Goal: Task Accomplishment & Management: Manage account settings

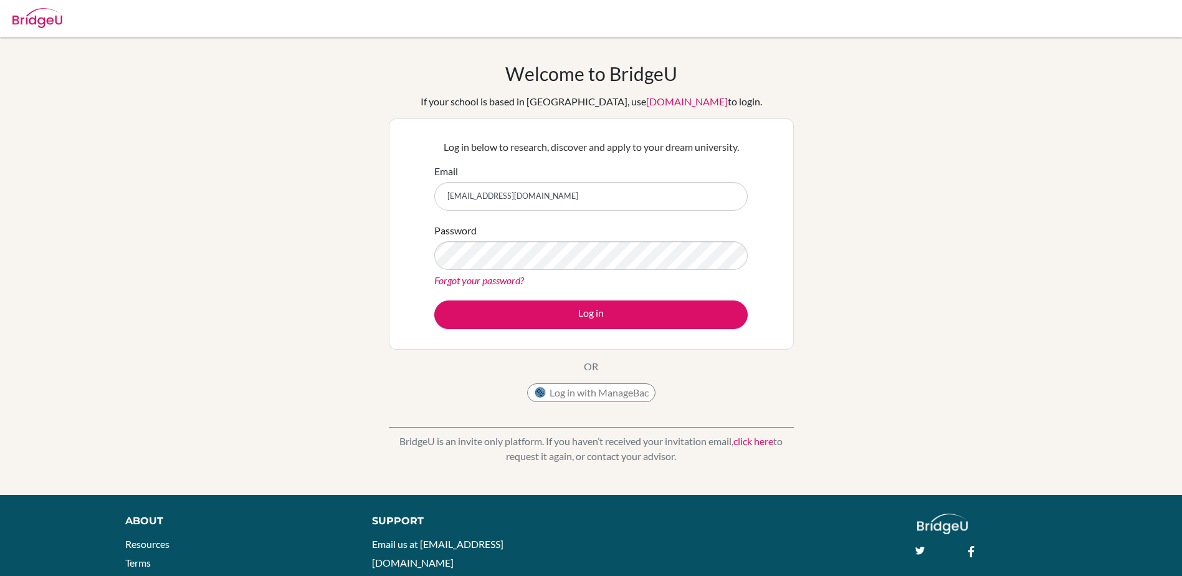
click at [543, 320] on button "Log in" at bounding box center [590, 314] width 313 height 29
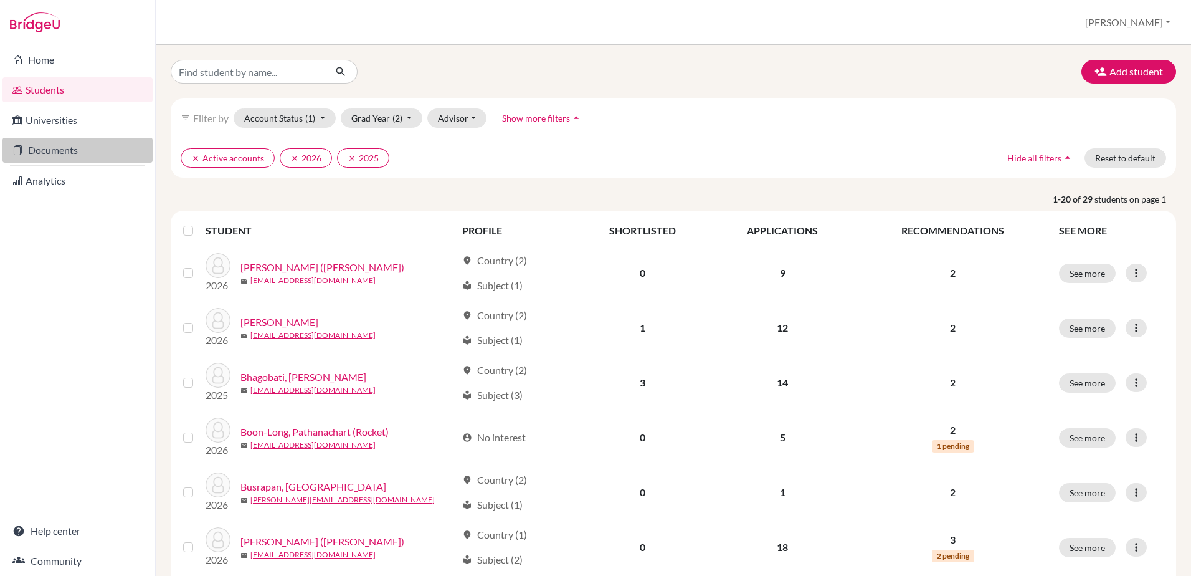
click at [66, 149] on link "Documents" at bounding box center [77, 150] width 150 height 25
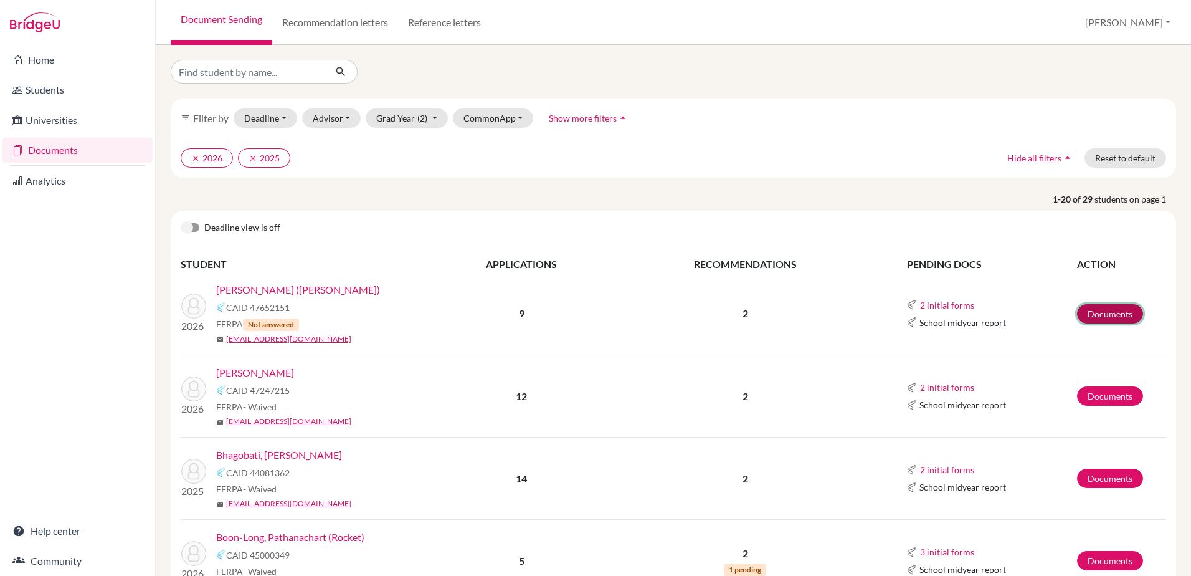
click at [1089, 315] on link "Documents" at bounding box center [1110, 313] width 66 height 19
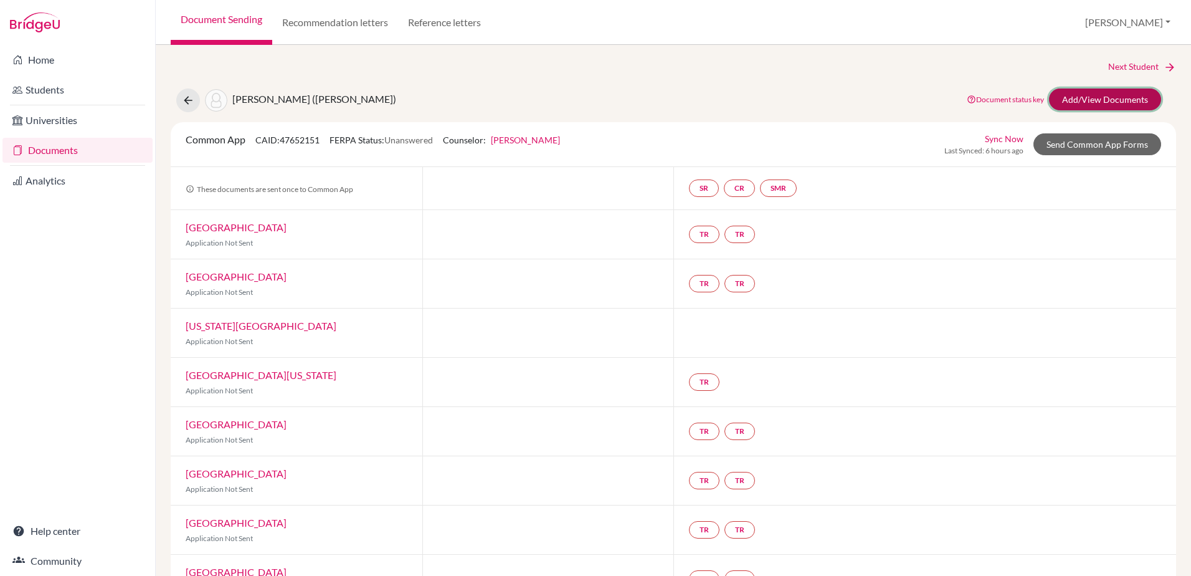
click at [1080, 98] on link "Add/View Documents" at bounding box center [1105, 99] width 112 height 22
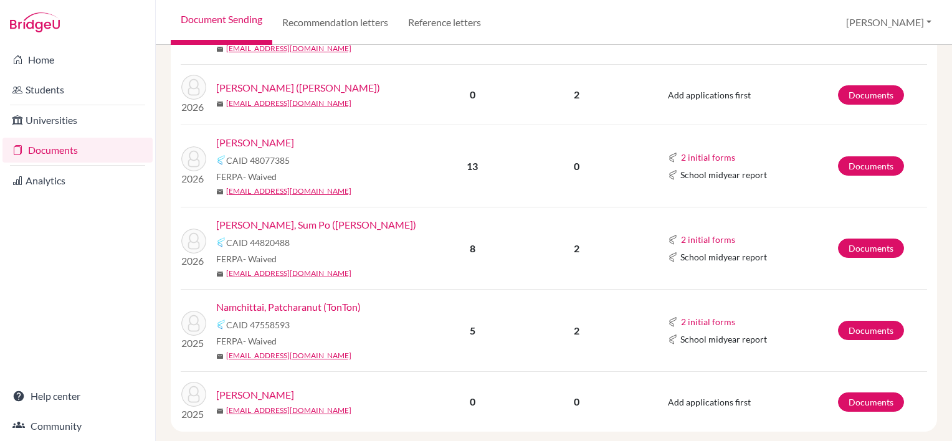
scroll to position [1485, 0]
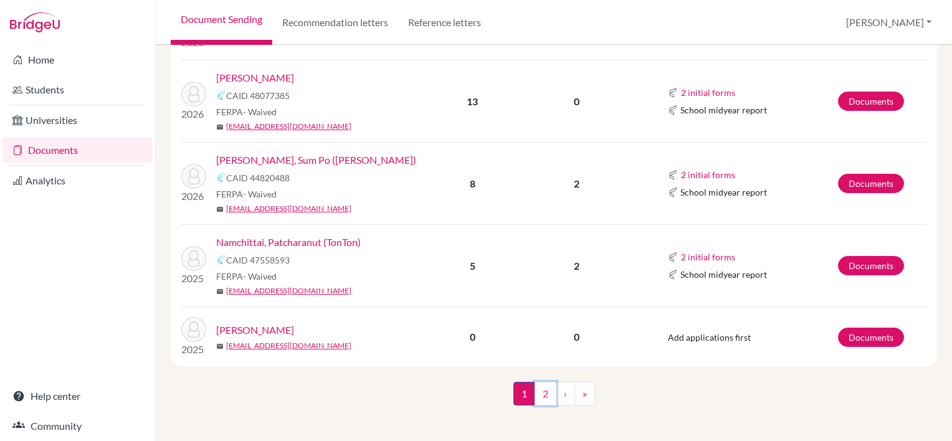
click at [535, 388] on link "2" at bounding box center [545, 394] width 22 height 24
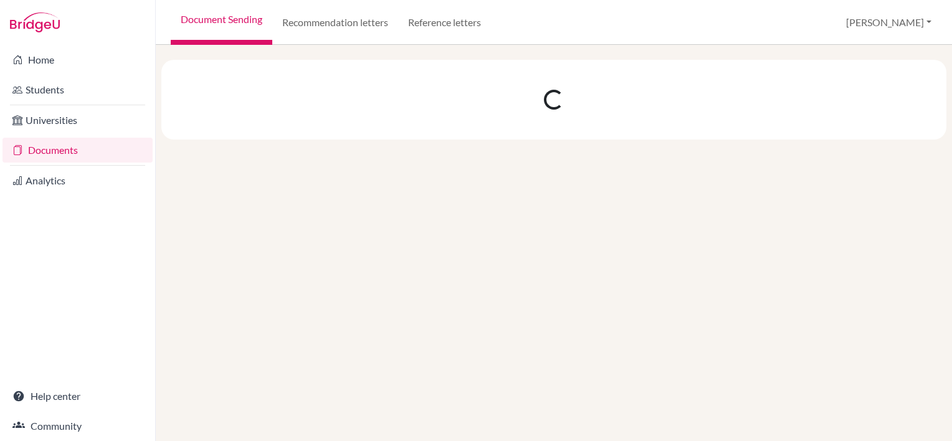
scroll to position [0, 0]
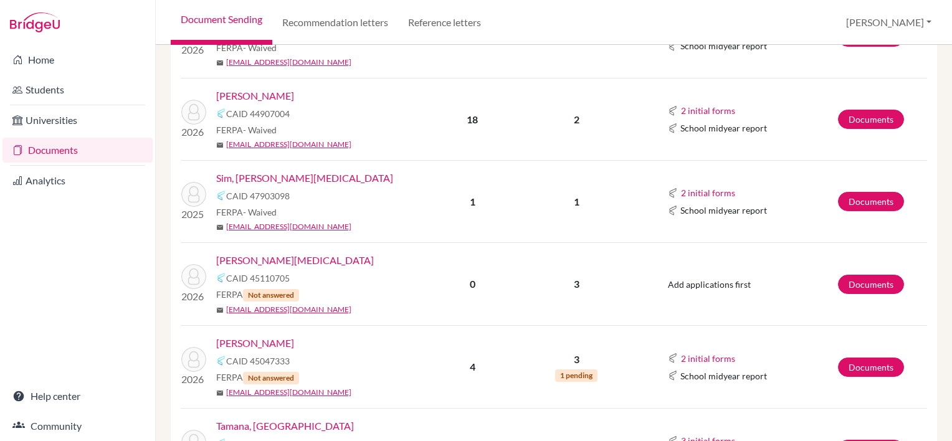
scroll to position [311, 0]
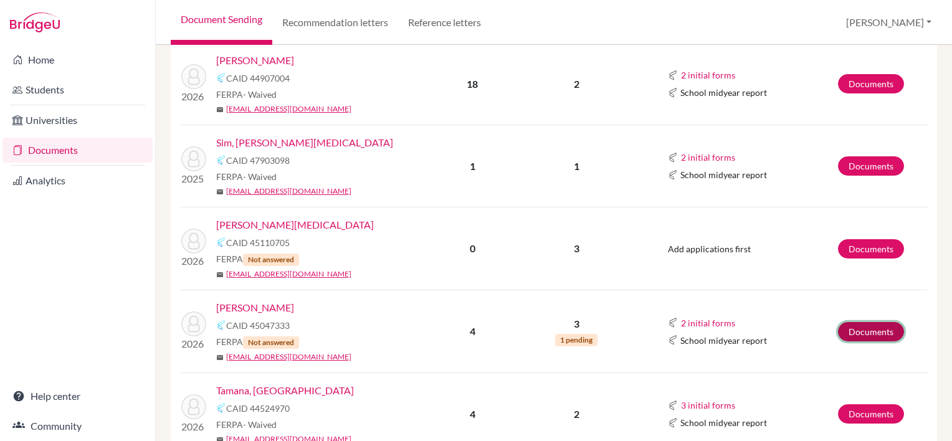
click at [845, 333] on link "Documents" at bounding box center [871, 331] width 66 height 19
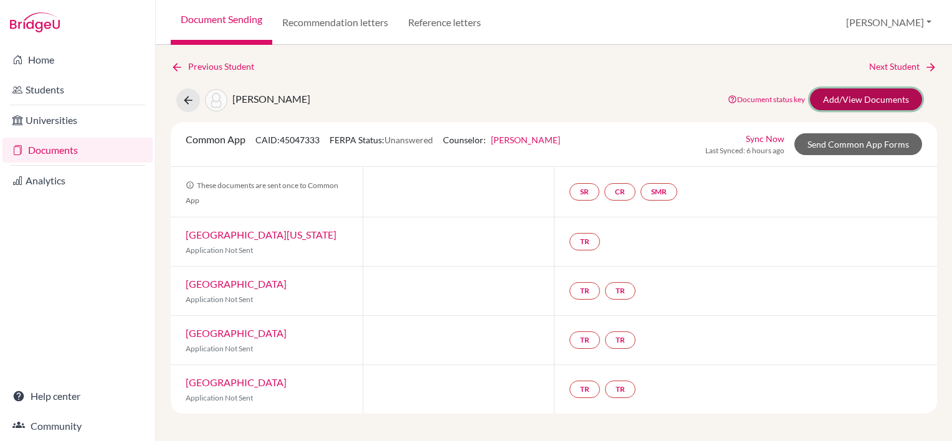
click at [859, 100] on link "Add/View Documents" at bounding box center [866, 99] width 112 height 22
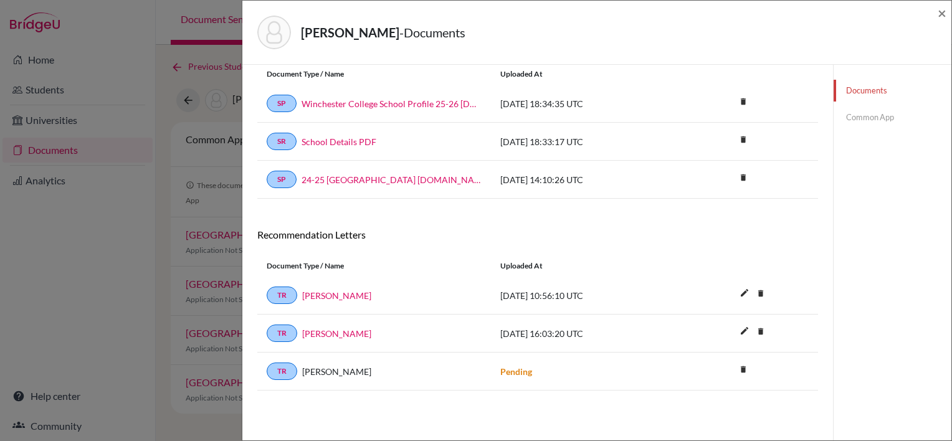
scroll to position [65, 0]
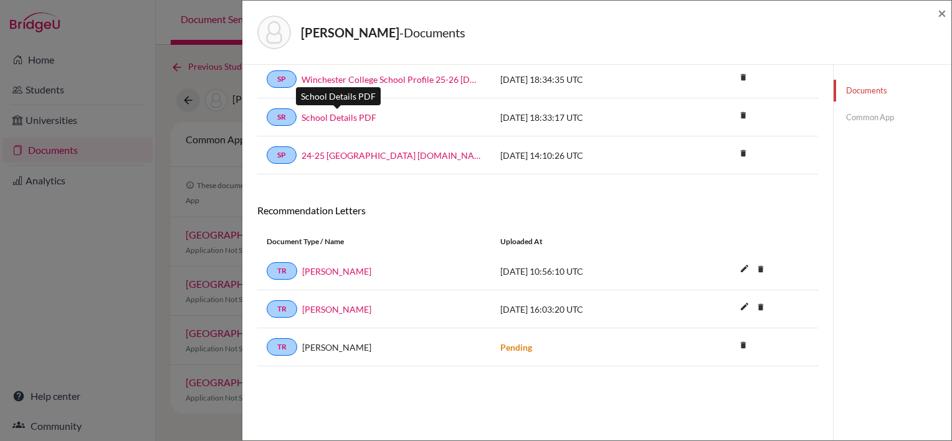
click at [366, 116] on link "School Details PDF" at bounding box center [339, 117] width 75 height 13
click at [857, 117] on link "Common App" at bounding box center [892, 118] width 118 height 22
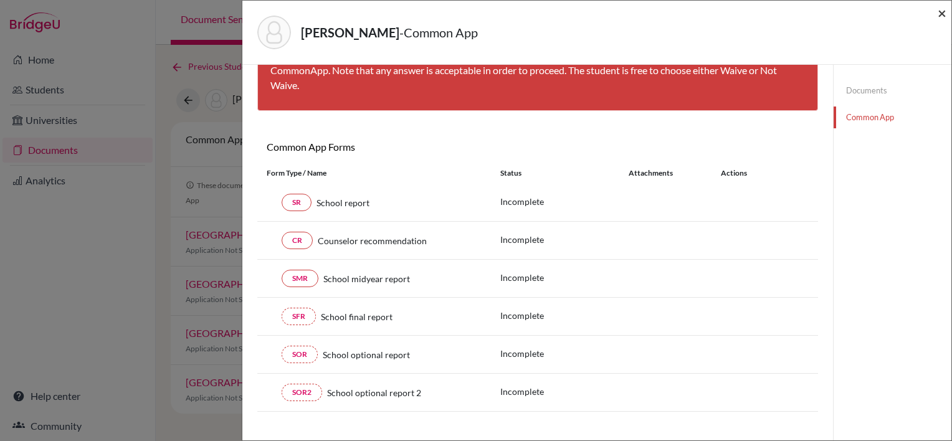
click at [941, 14] on span "×" at bounding box center [942, 13] width 9 height 18
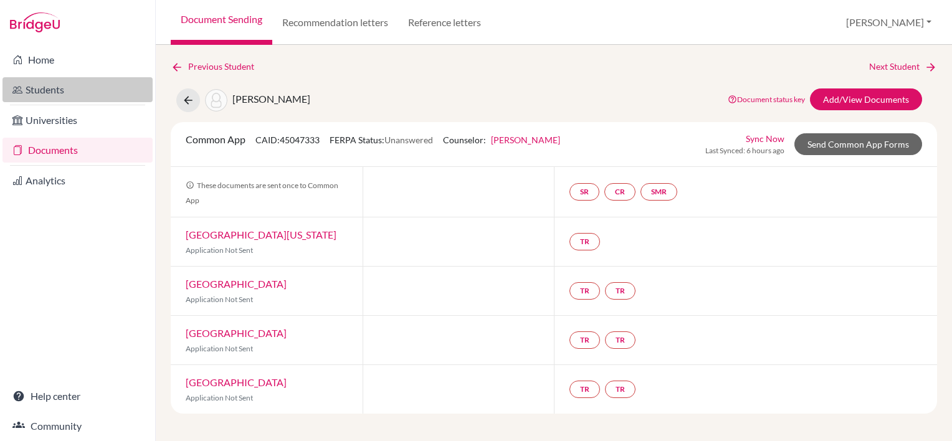
click at [27, 88] on link "Students" at bounding box center [77, 89] width 150 height 25
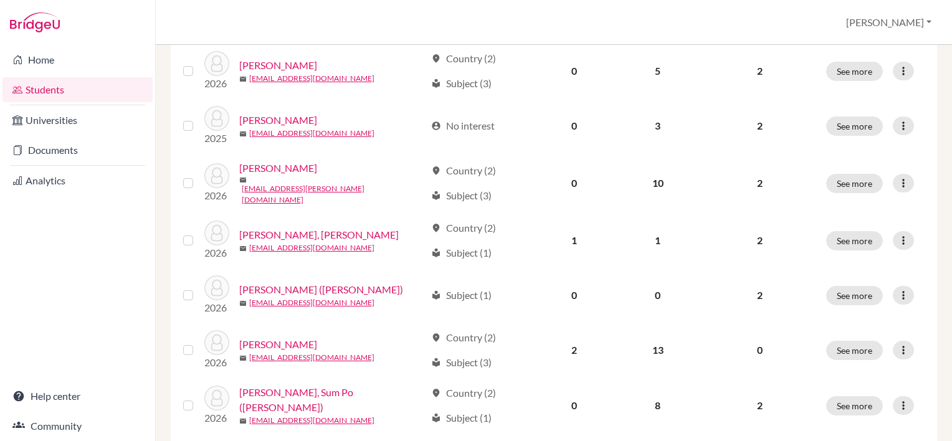
scroll to position [983, 0]
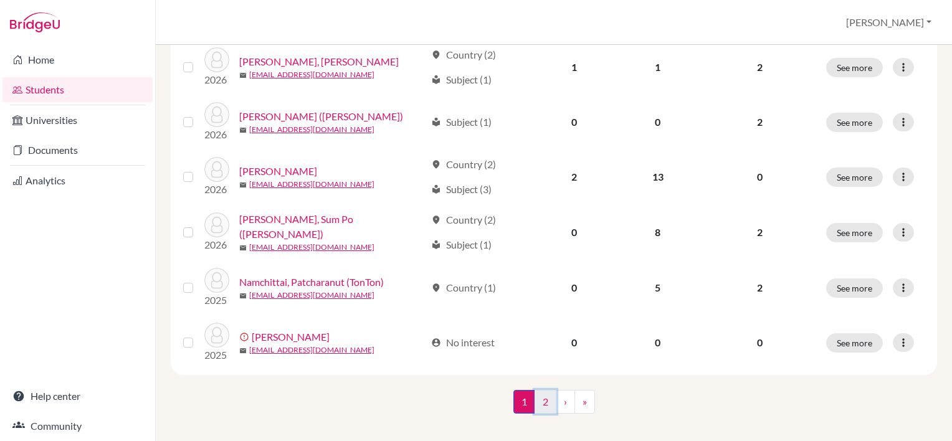
click at [541, 390] on link "2" at bounding box center [545, 402] width 22 height 24
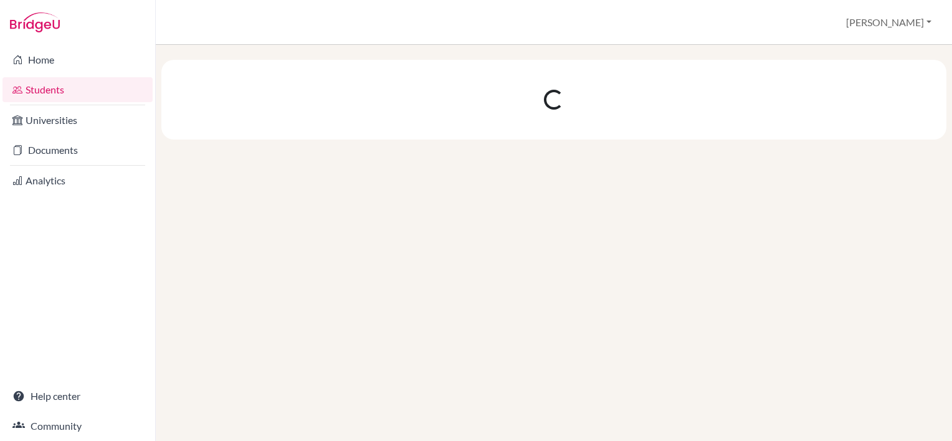
scroll to position [0, 0]
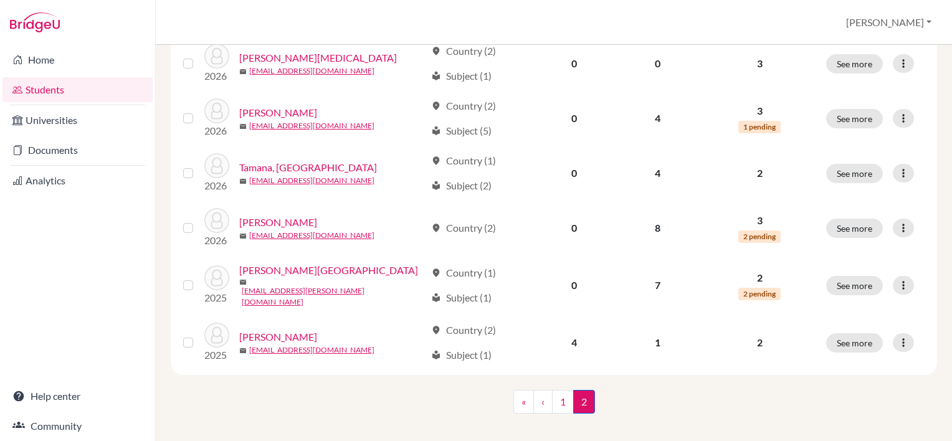
scroll to position [249, 0]
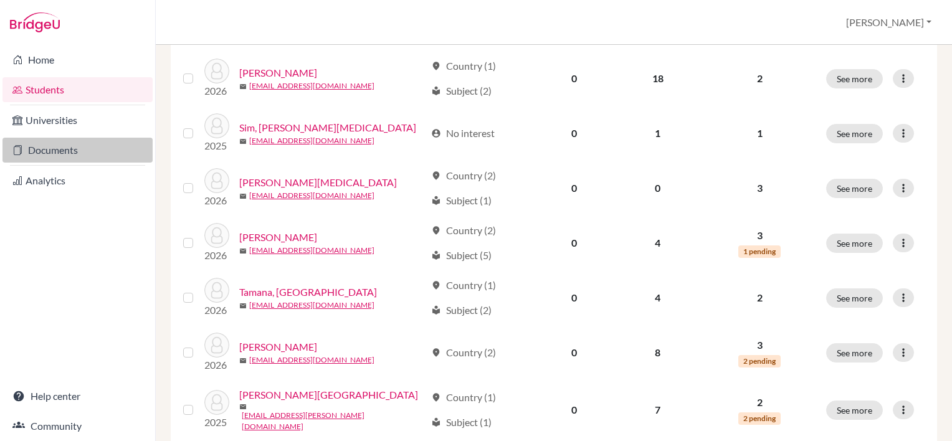
click at [62, 152] on link "Documents" at bounding box center [77, 150] width 150 height 25
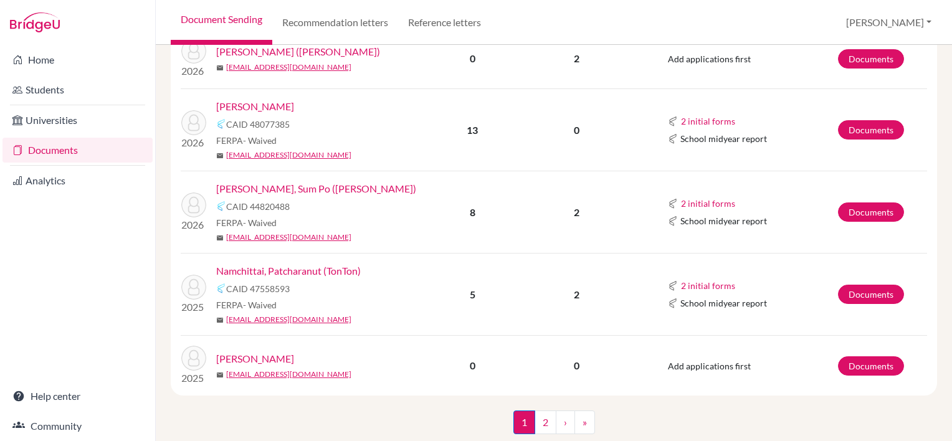
scroll to position [1485, 0]
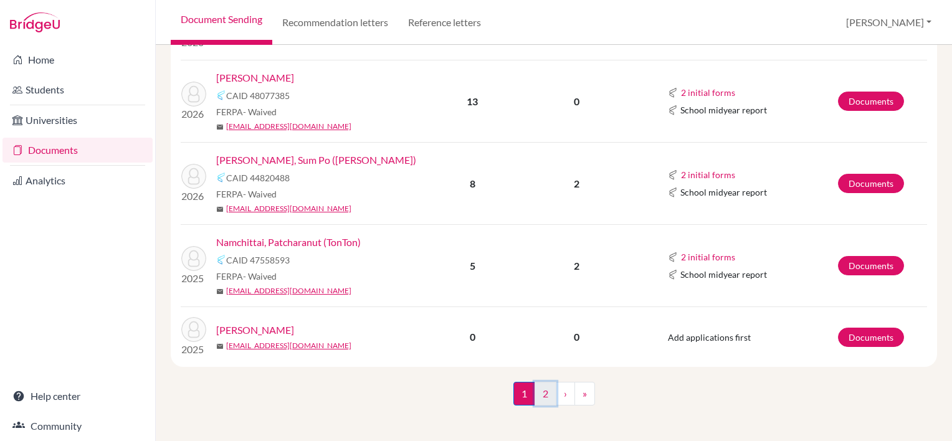
click at [538, 391] on link "2" at bounding box center [545, 394] width 22 height 24
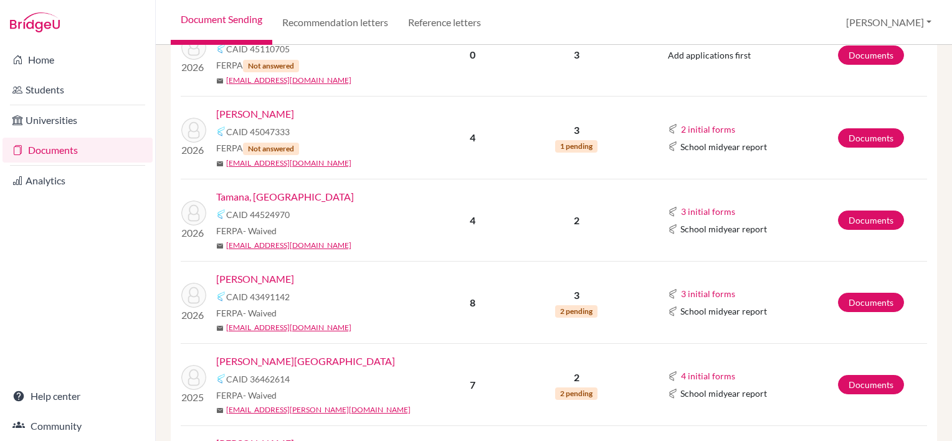
scroll to position [647, 0]
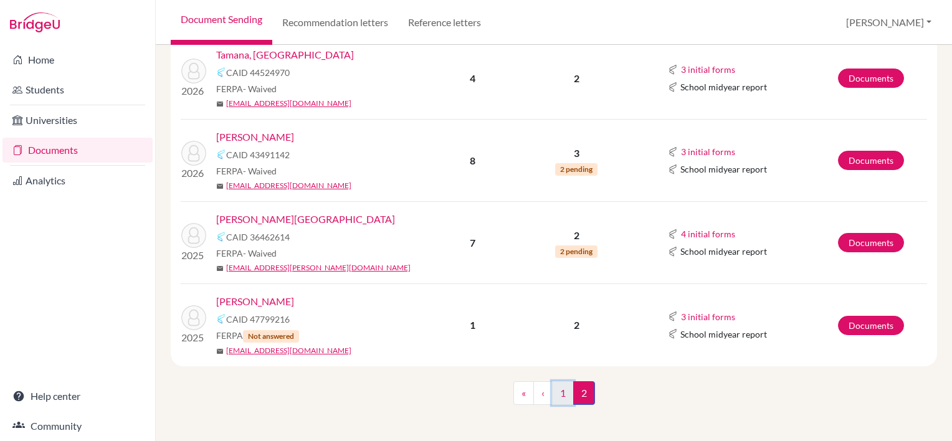
click at [556, 390] on link "1" at bounding box center [563, 393] width 22 height 24
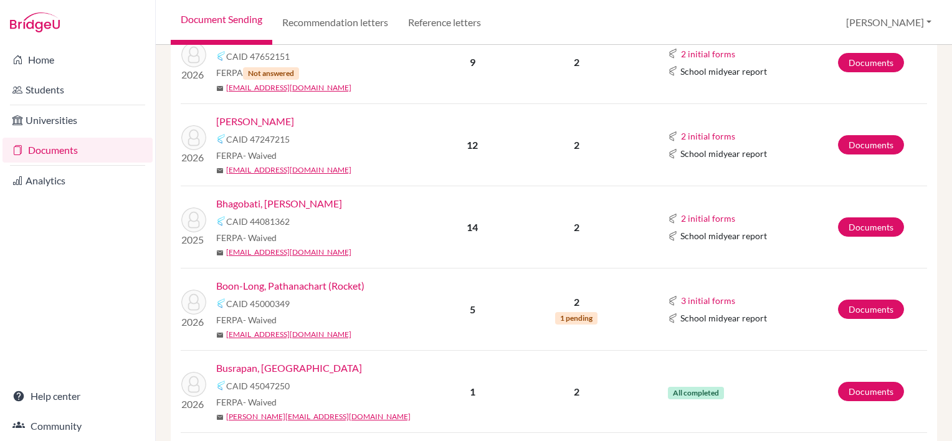
scroll to position [311, 0]
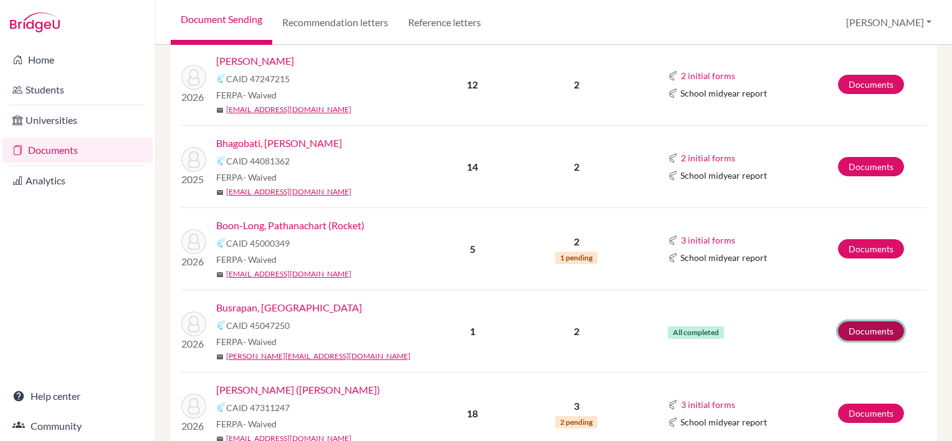
click at [852, 327] on link "Documents" at bounding box center [871, 330] width 66 height 19
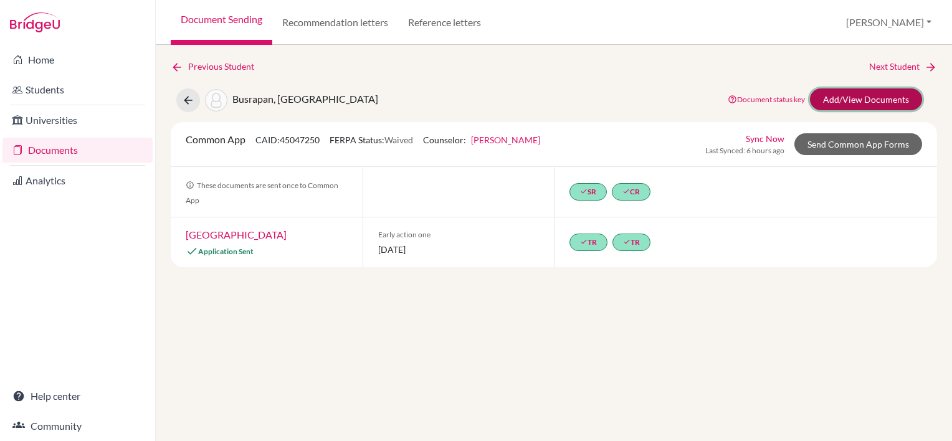
click at [870, 97] on link "Add/View Documents" at bounding box center [866, 99] width 112 height 22
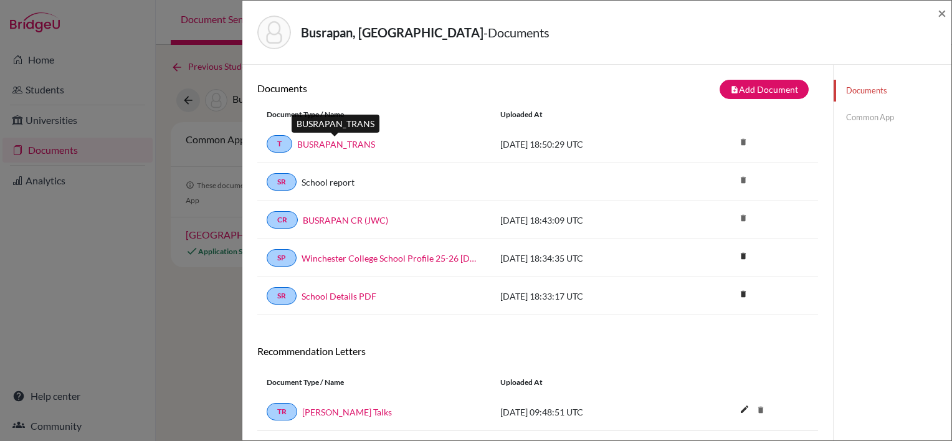
click at [344, 140] on link "BUSRAPAN_TRANS" at bounding box center [336, 144] width 78 height 13
click at [324, 143] on link "BUSRAPAN_TRANS" at bounding box center [336, 144] width 78 height 13
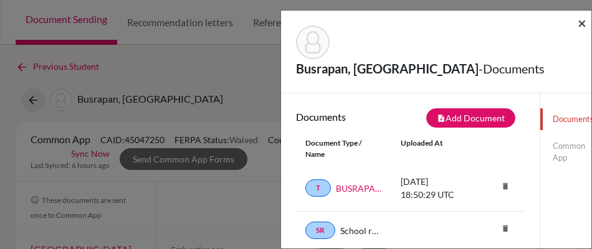
click at [581, 22] on span "×" at bounding box center [581, 23] width 9 height 18
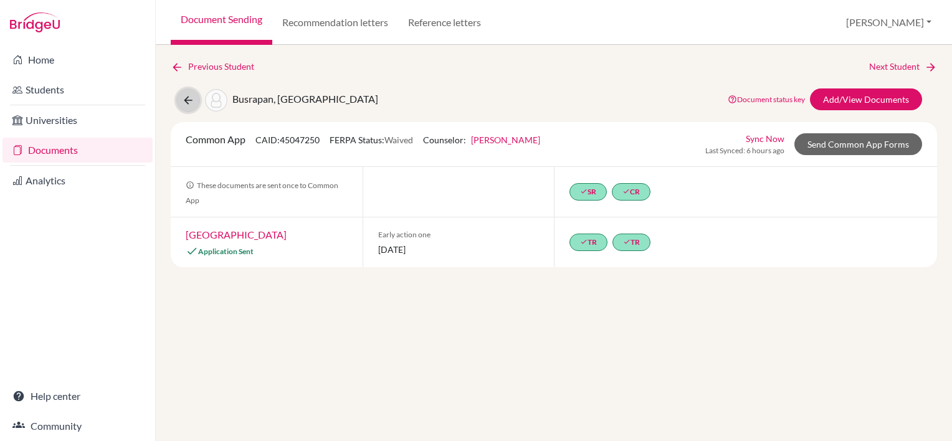
click at [188, 97] on icon at bounding box center [188, 100] width 12 height 12
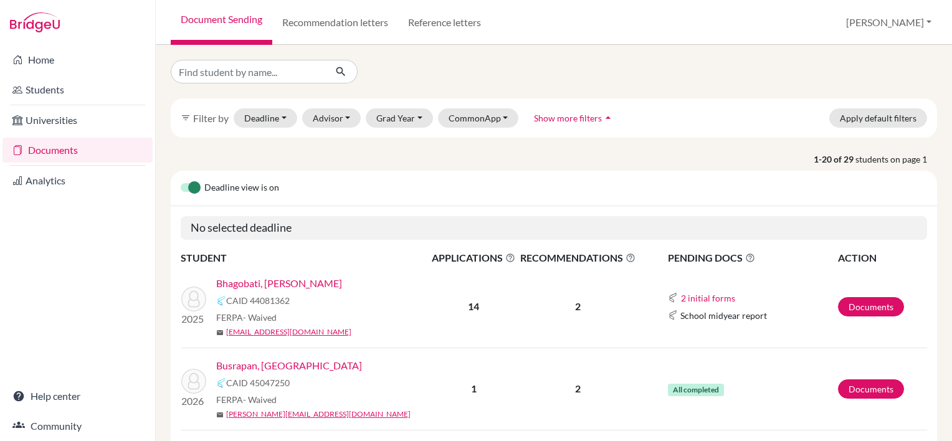
click at [47, 152] on link "Documents" at bounding box center [77, 150] width 150 height 25
drag, startPoint x: 55, startPoint y: 152, endPoint x: 55, endPoint y: 140, distance: 12.5
click at [55, 152] on link "Documents" at bounding box center [77, 150] width 150 height 25
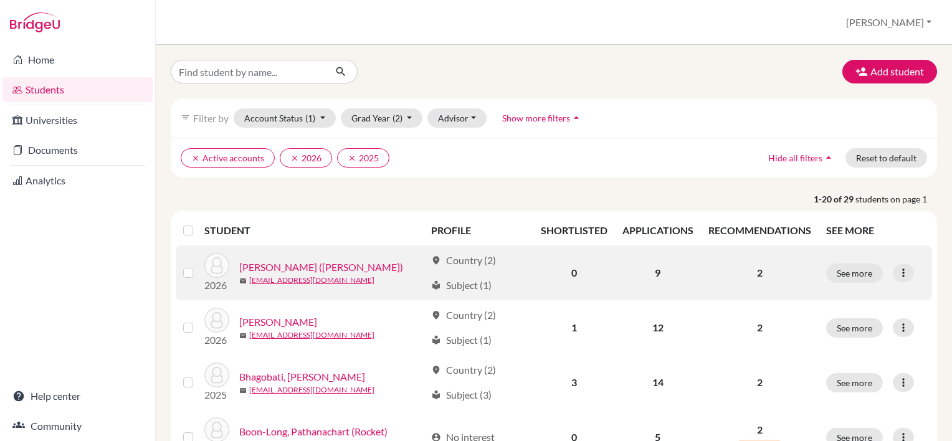
click at [273, 267] on link "[PERSON_NAME] ([PERSON_NAME])" at bounding box center [321, 267] width 164 height 15
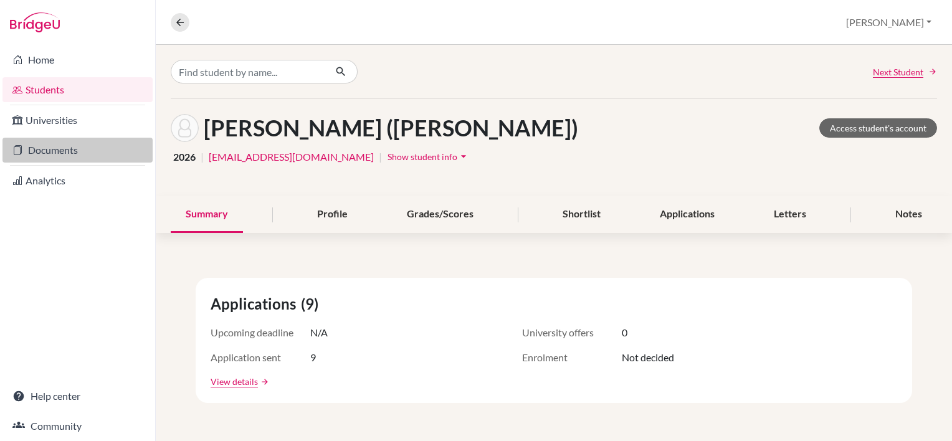
click at [65, 153] on link "Documents" at bounding box center [77, 150] width 150 height 25
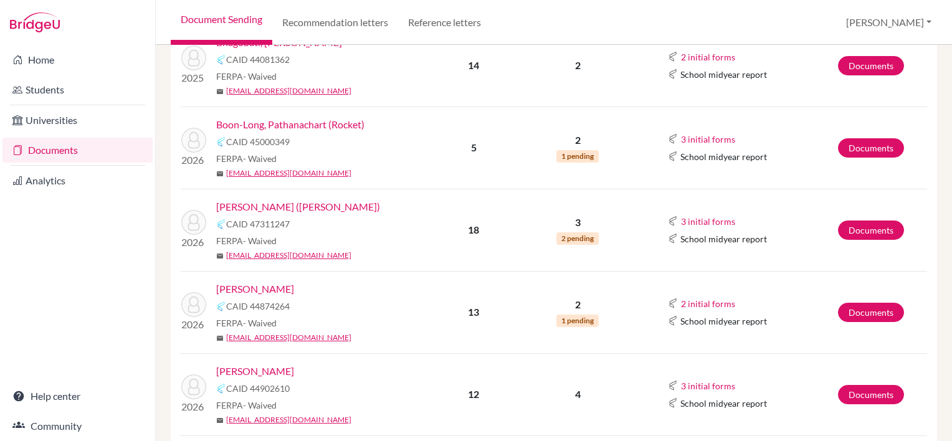
scroll to position [249, 0]
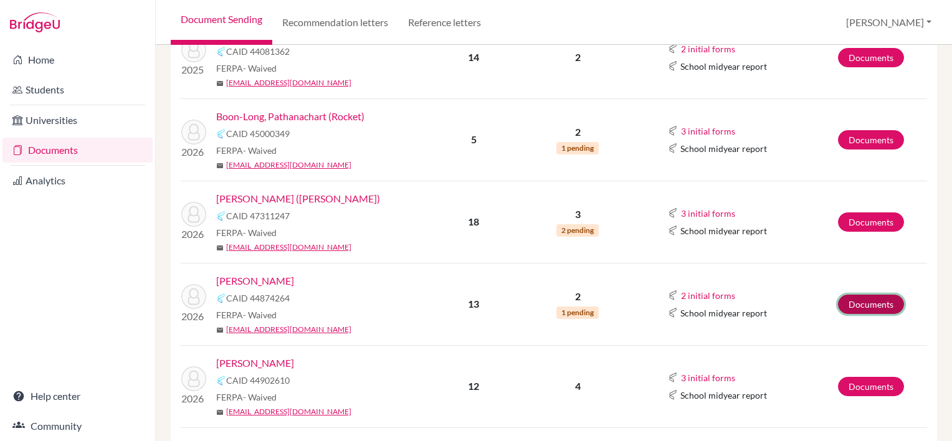
click at [852, 297] on link "Documents" at bounding box center [871, 304] width 66 height 19
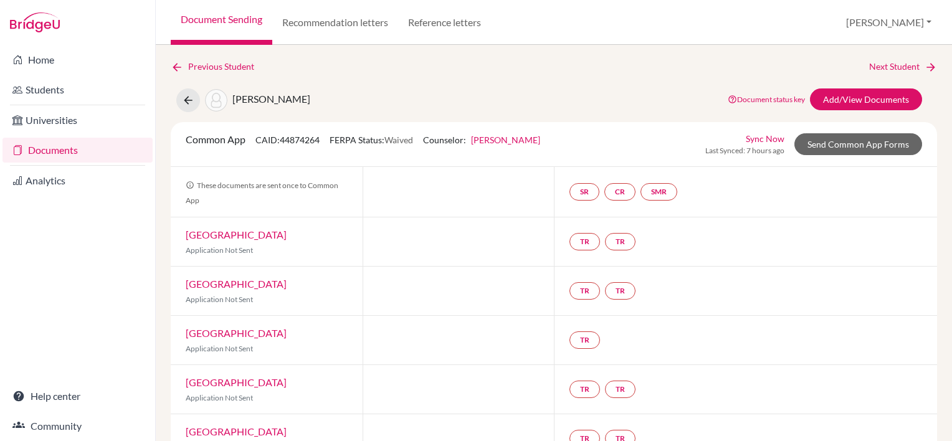
click at [59, 146] on link "Documents" at bounding box center [77, 150] width 150 height 25
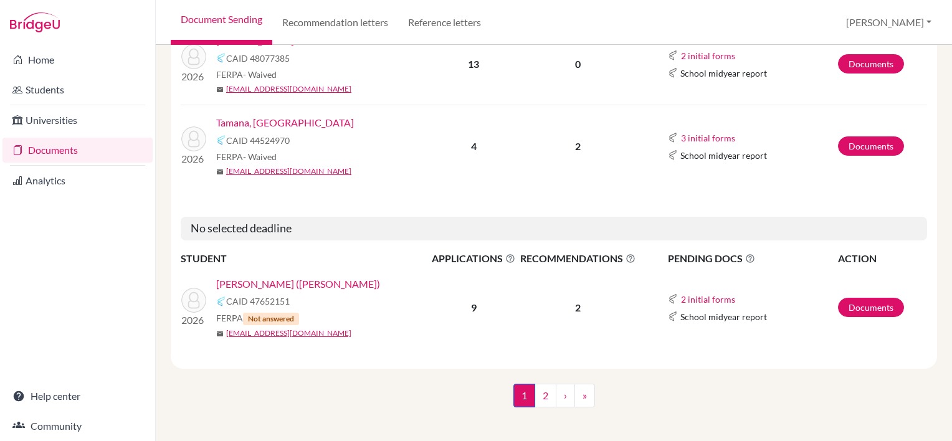
scroll to position [1880, 0]
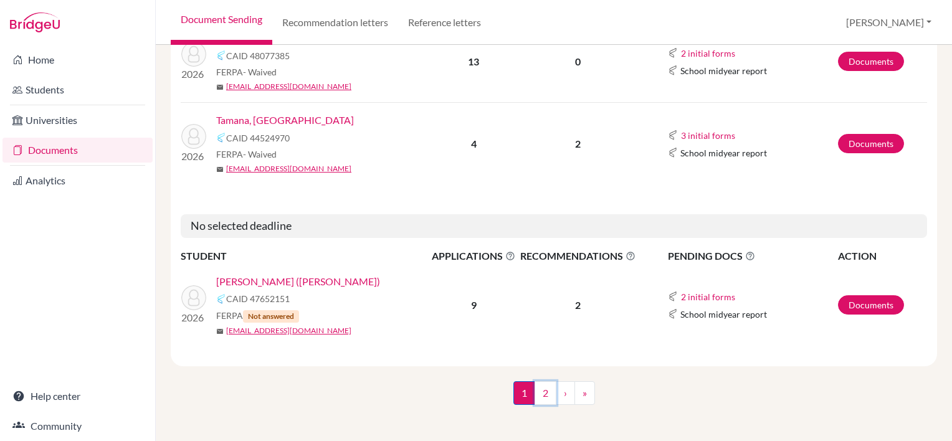
click at [545, 388] on link "2" at bounding box center [545, 393] width 22 height 24
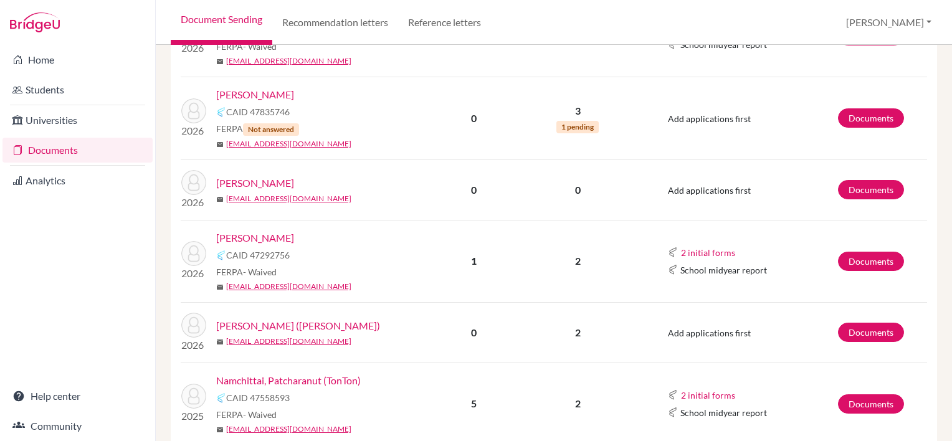
scroll to position [311, 0]
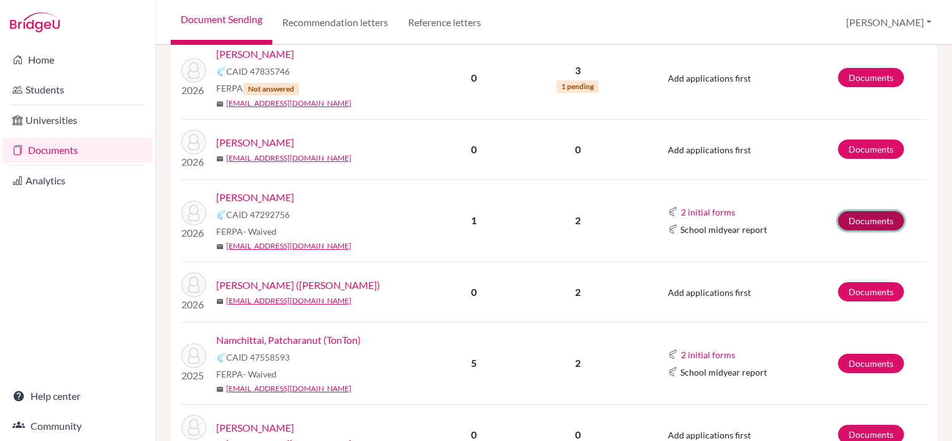
click at [860, 220] on link "Documents" at bounding box center [871, 220] width 66 height 19
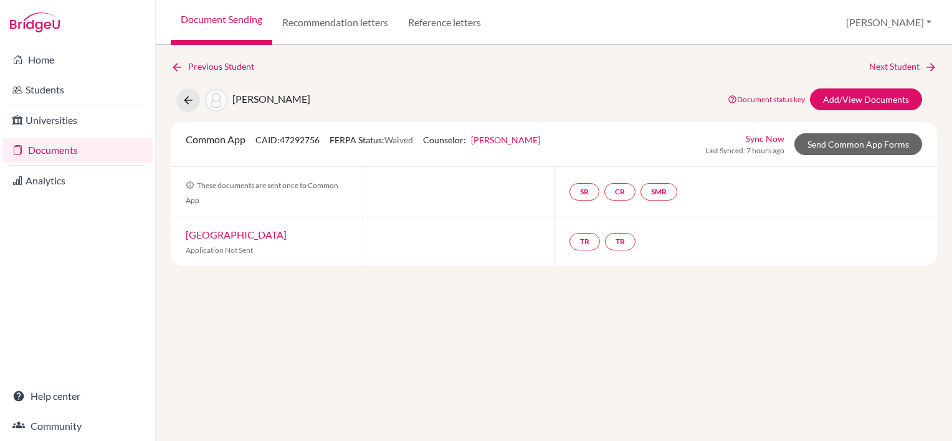
click at [47, 147] on link "Documents" at bounding box center [77, 150] width 150 height 25
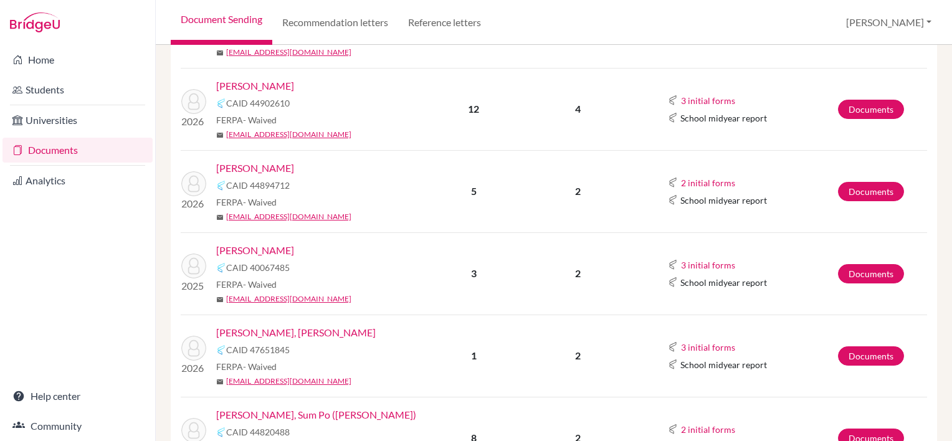
scroll to position [498, 0]
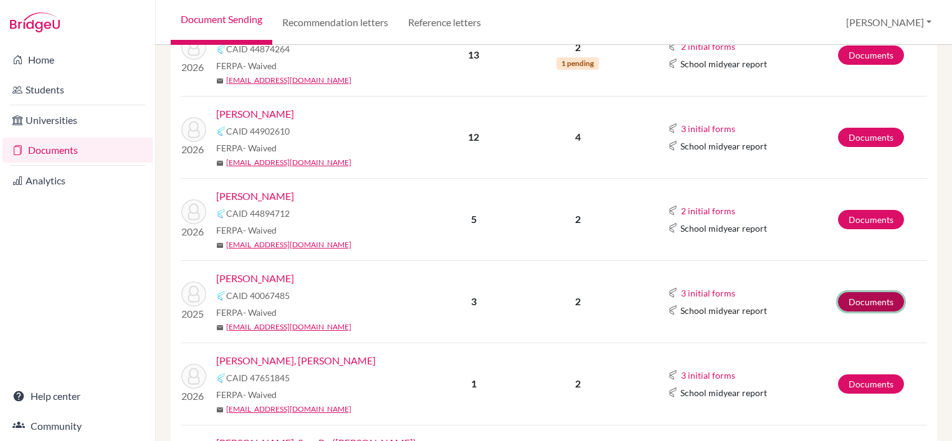
click at [857, 300] on link "Documents" at bounding box center [871, 301] width 66 height 19
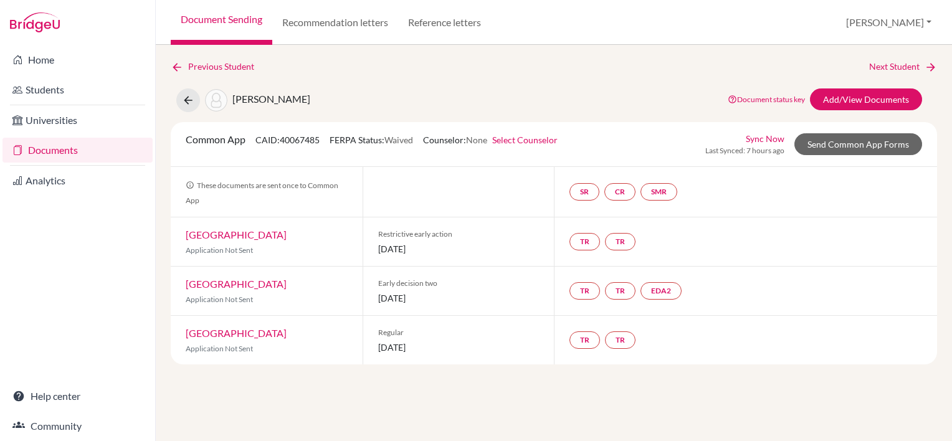
click at [43, 153] on link "Documents" at bounding box center [77, 150] width 150 height 25
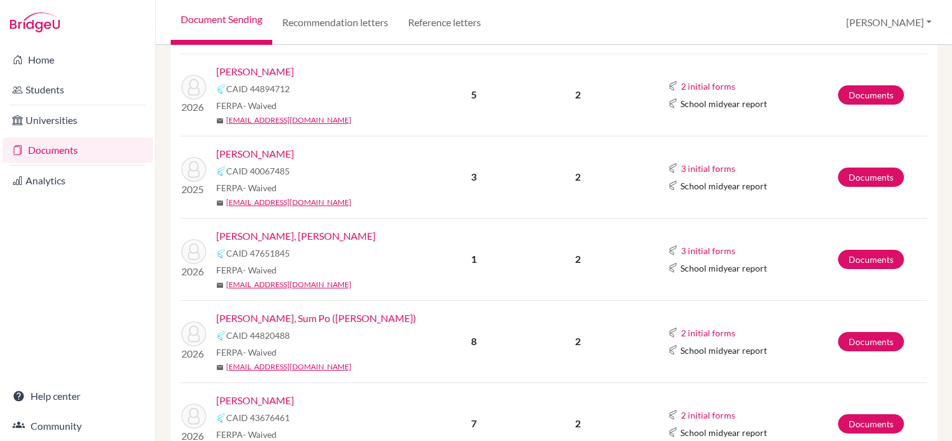
scroll to position [685, 0]
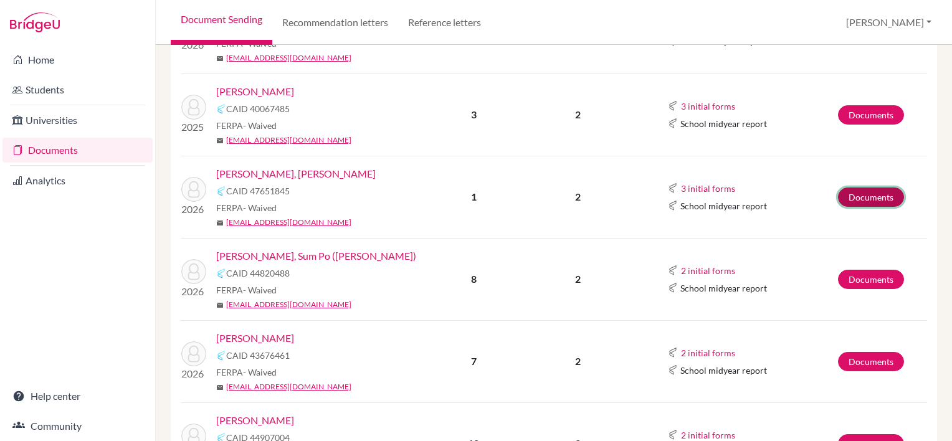
click at [860, 194] on link "Documents" at bounding box center [871, 197] width 66 height 19
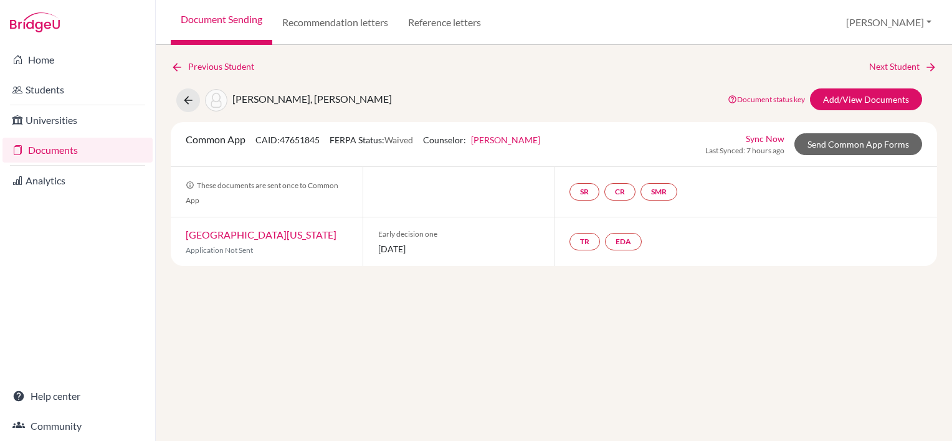
click at [57, 150] on link "Documents" at bounding box center [77, 150] width 150 height 25
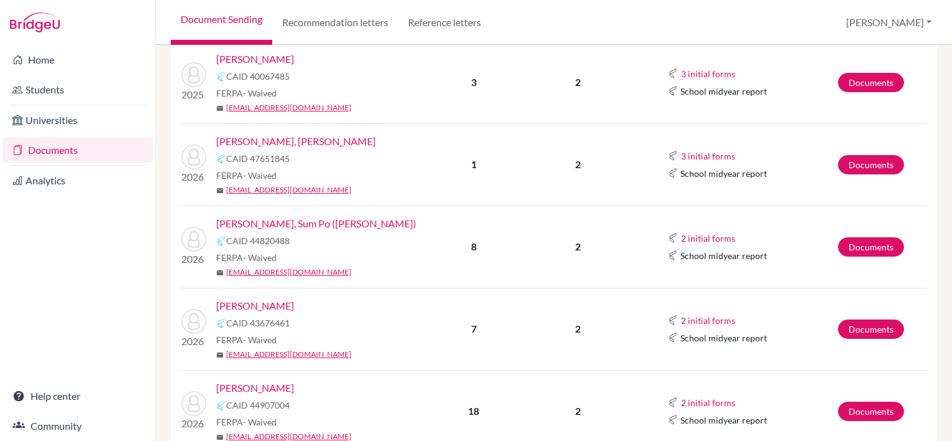
scroll to position [748, 0]
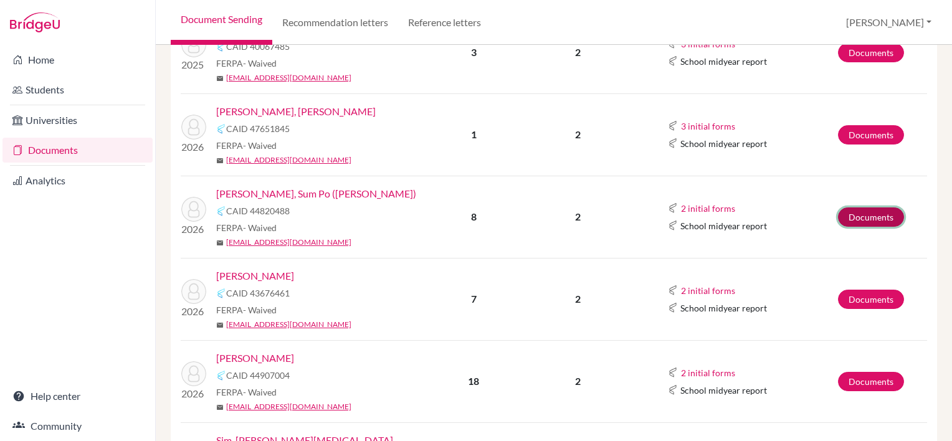
click at [850, 215] on link "Documents" at bounding box center [871, 216] width 66 height 19
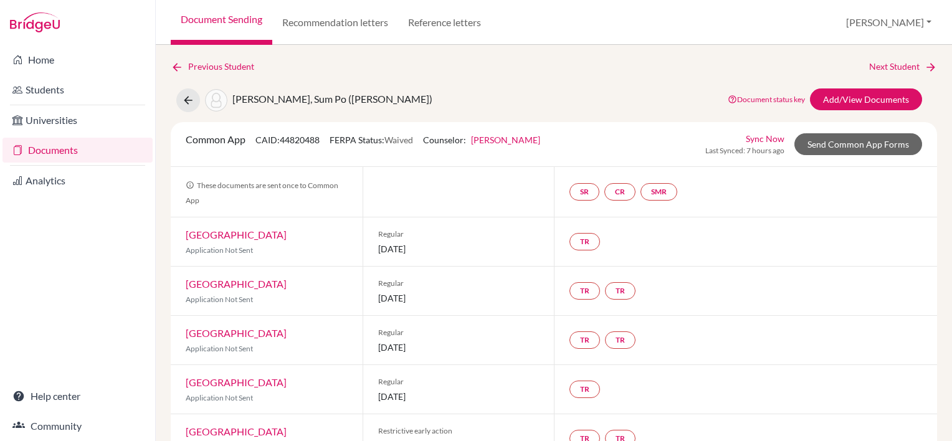
click at [38, 152] on link "Documents" at bounding box center [77, 150] width 150 height 25
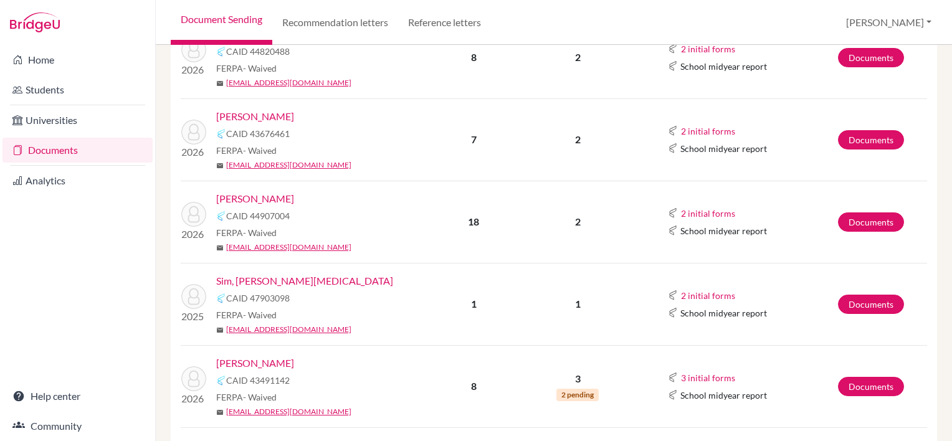
scroll to position [934, 0]
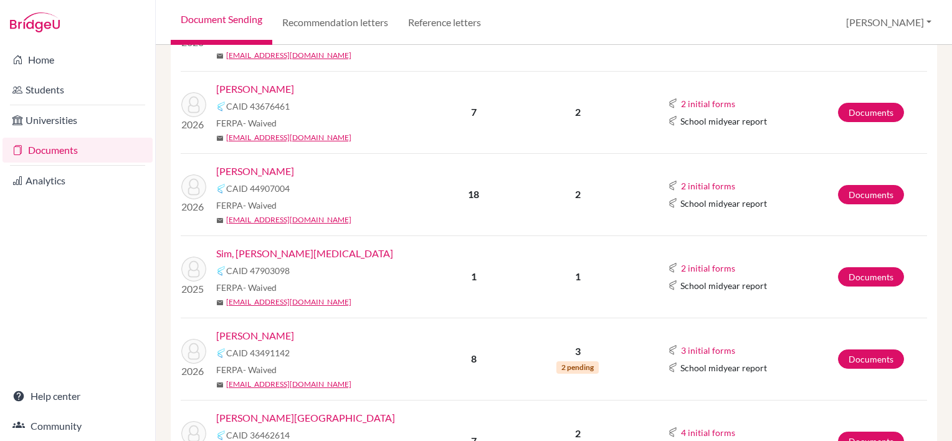
click at [239, 251] on link "Sim, [PERSON_NAME][MEDICAL_DATA]" at bounding box center [304, 253] width 177 height 15
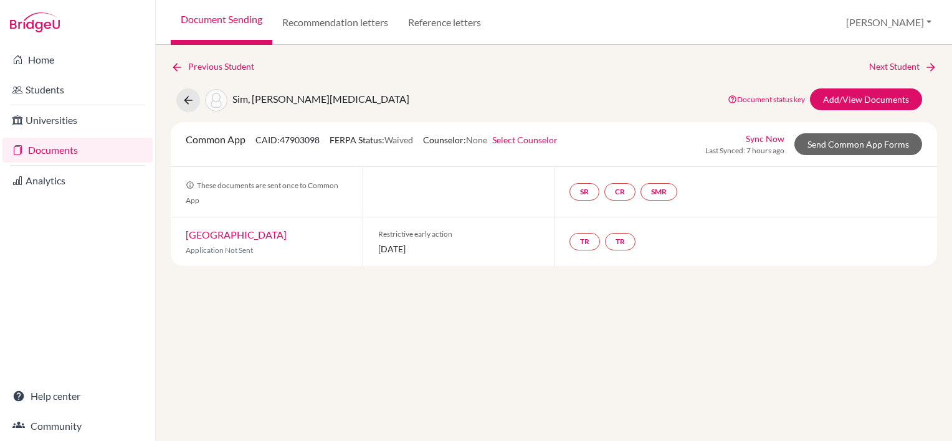
click at [45, 151] on link "Documents" at bounding box center [77, 150] width 150 height 25
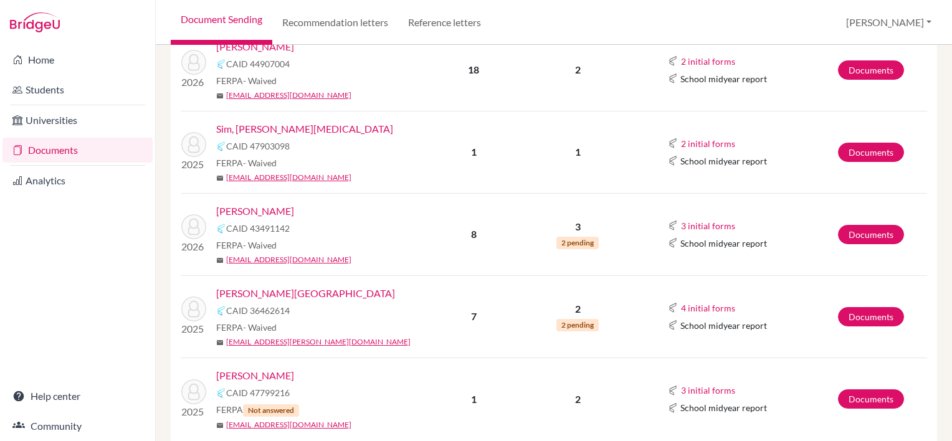
scroll to position [1184, 0]
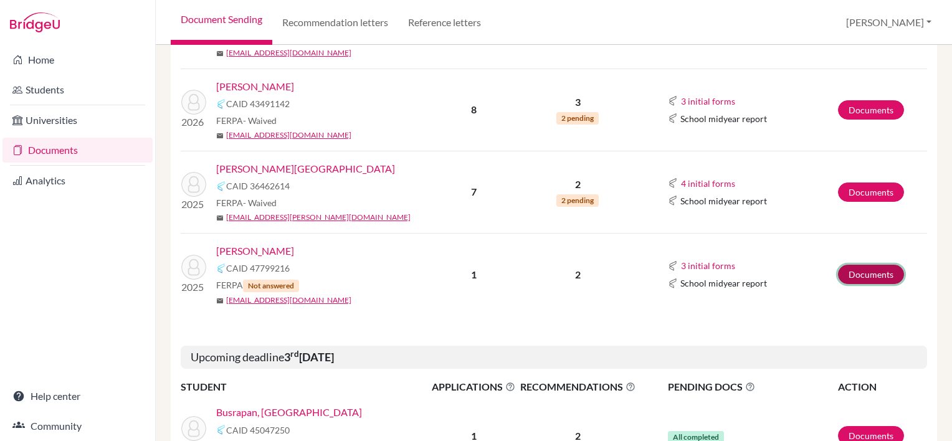
click at [857, 275] on link "Documents" at bounding box center [871, 274] width 66 height 19
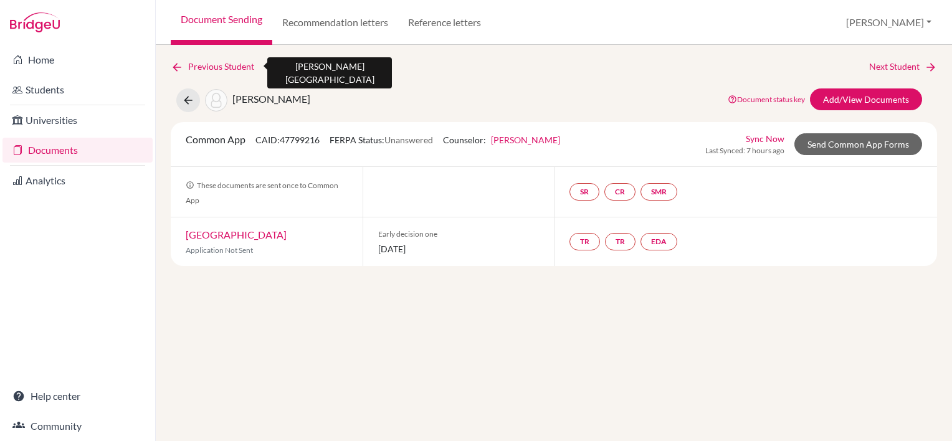
click at [202, 62] on link "Previous Student" at bounding box center [217, 67] width 93 height 14
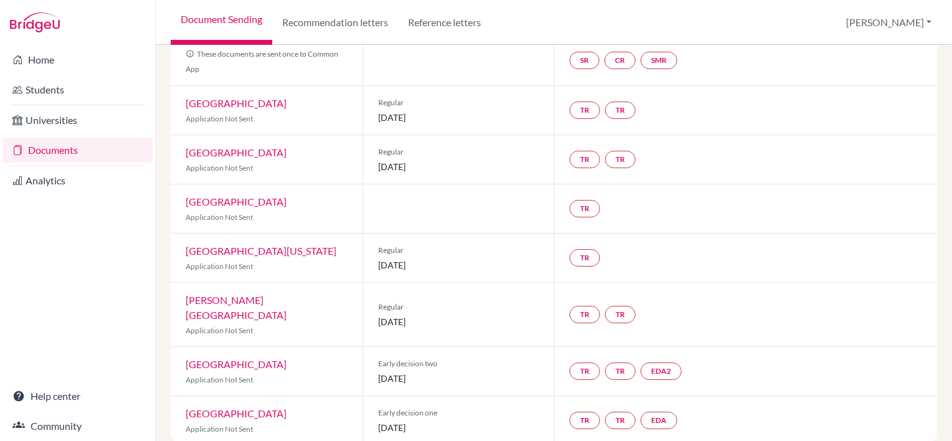
scroll to position [133, 0]
click at [42, 151] on link "Documents" at bounding box center [77, 150] width 150 height 25
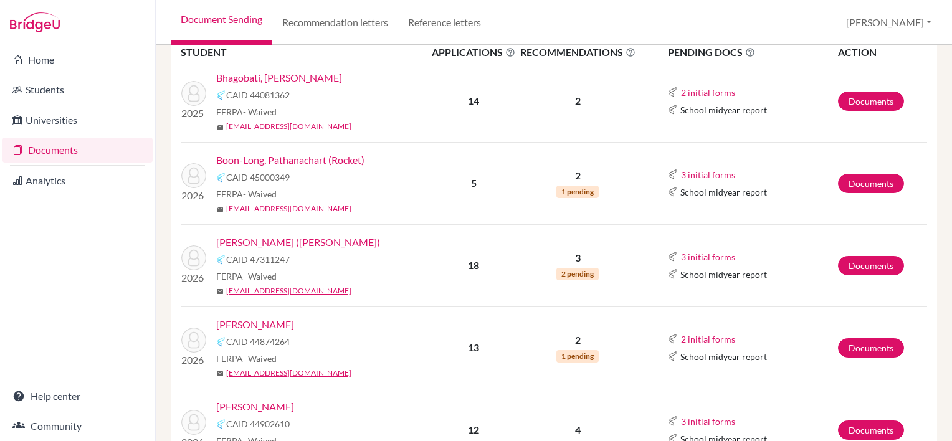
scroll to position [187, 0]
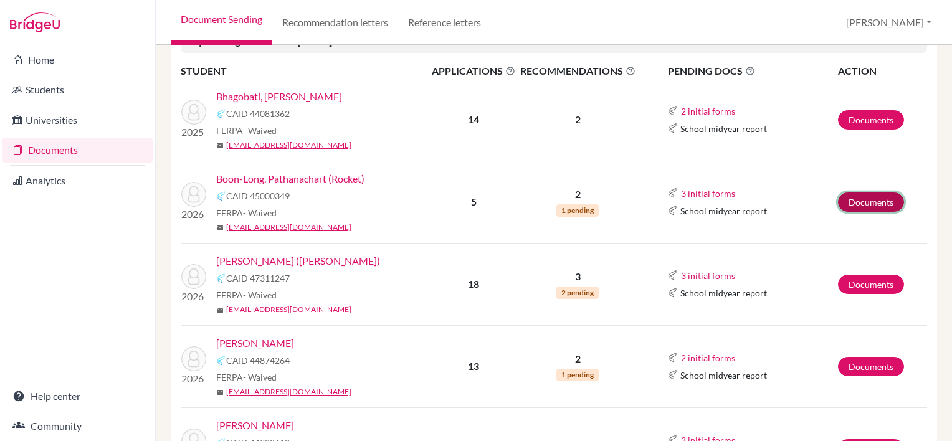
click at [855, 204] on link "Documents" at bounding box center [871, 201] width 66 height 19
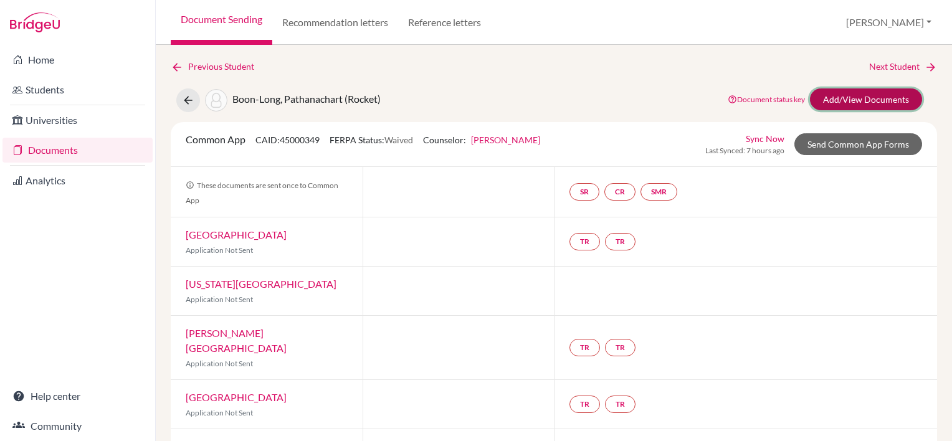
click at [860, 95] on link "Add/View Documents" at bounding box center [866, 99] width 112 height 22
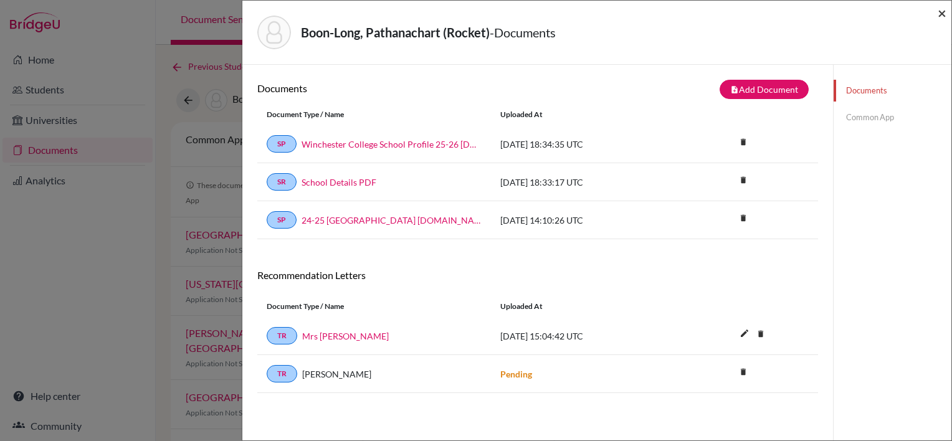
click at [944, 15] on span "×" at bounding box center [942, 13] width 9 height 18
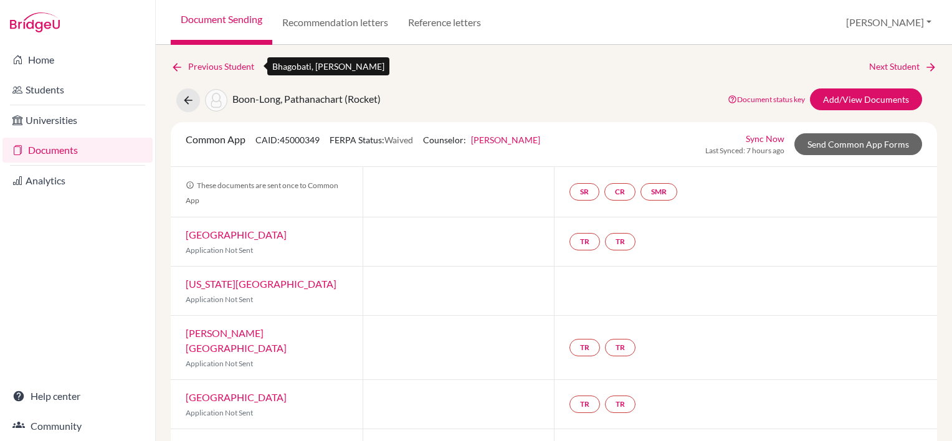
click at [194, 66] on link "Previous Student" at bounding box center [217, 67] width 93 height 14
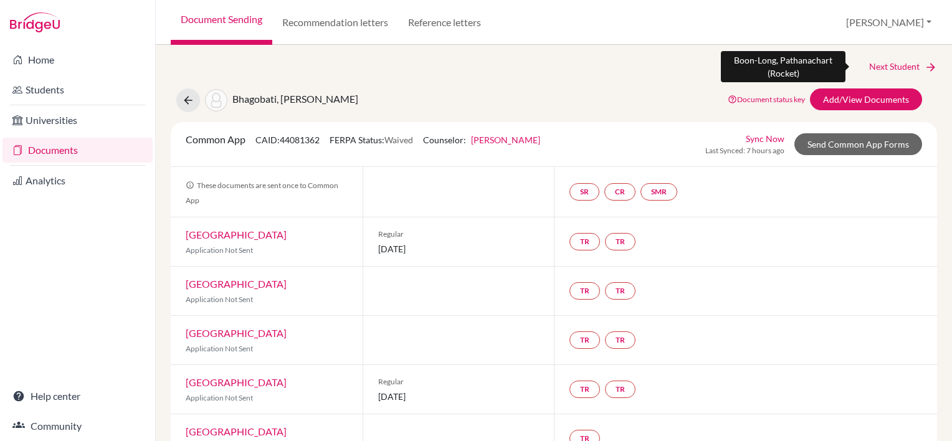
click at [874, 65] on link "Next Student" at bounding box center [903, 67] width 68 height 14
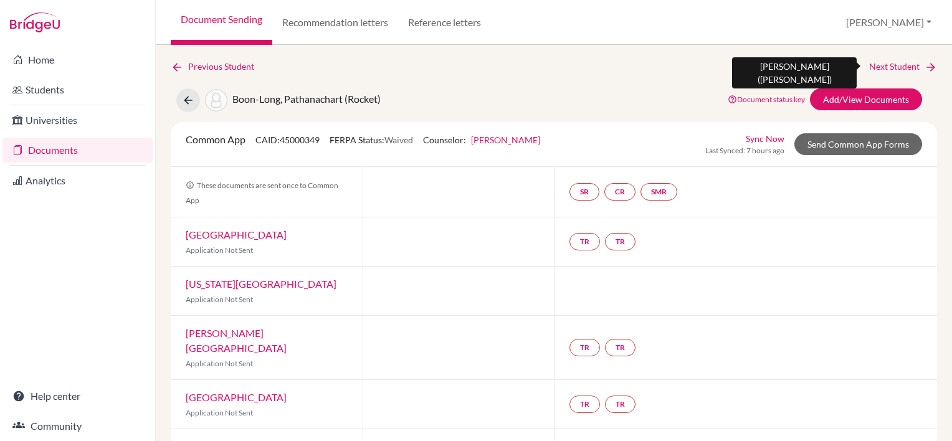
click at [875, 65] on link "Next Student" at bounding box center [903, 67] width 68 height 14
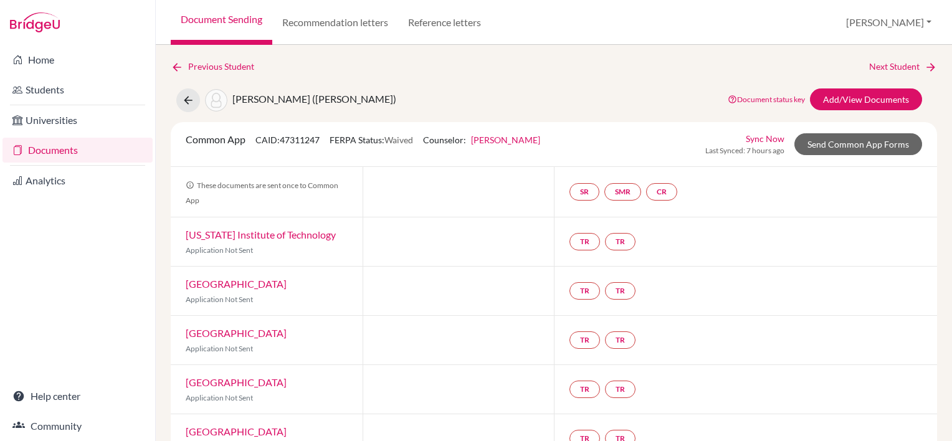
click at [52, 153] on link "Documents" at bounding box center [77, 150] width 150 height 25
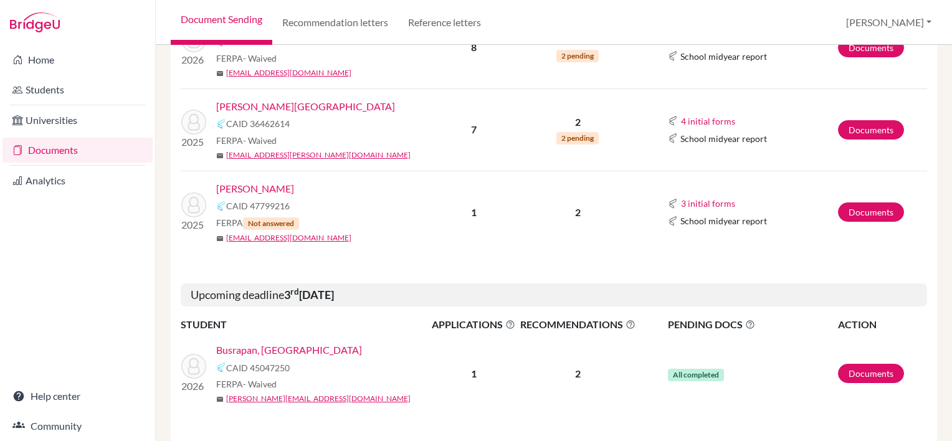
scroll to position [1308, 0]
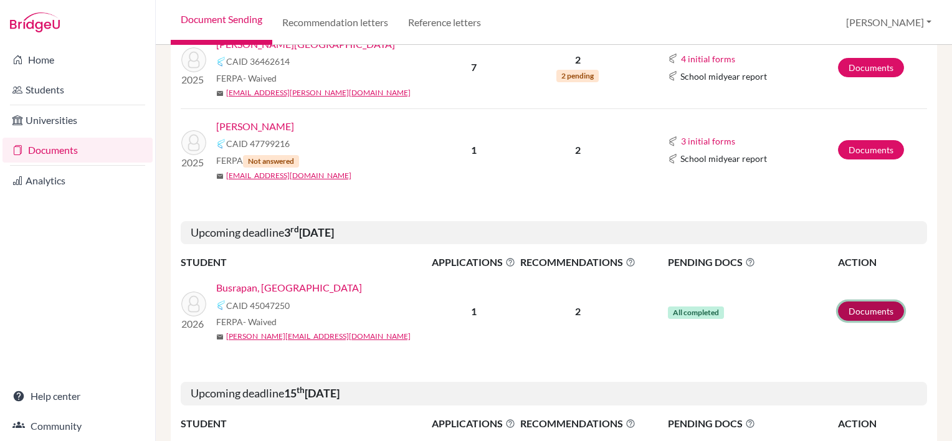
click at [838, 306] on link "Documents" at bounding box center [871, 311] width 66 height 19
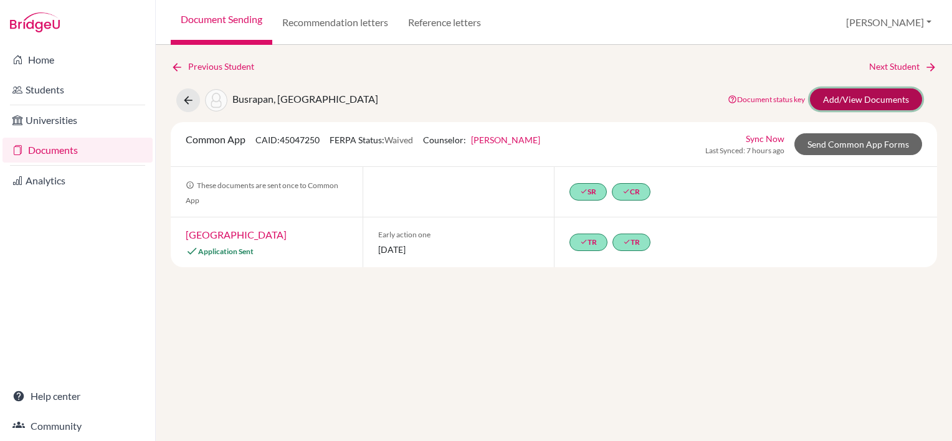
click at [886, 96] on link "Add/View Documents" at bounding box center [866, 99] width 112 height 22
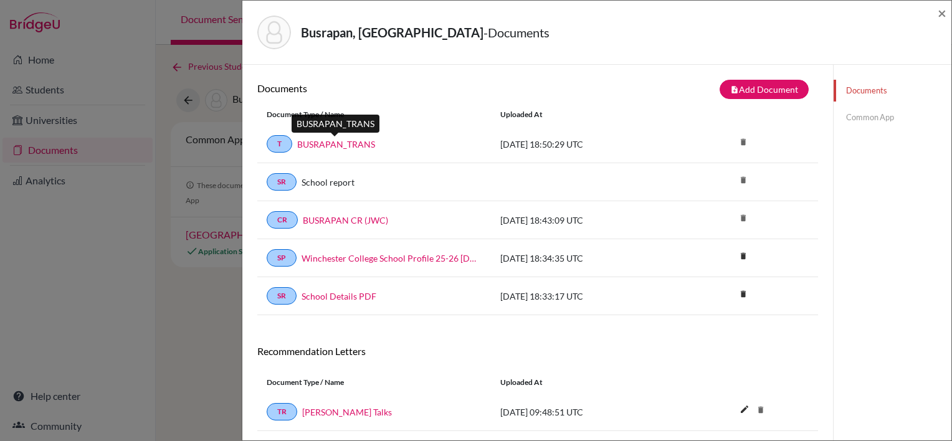
click at [356, 138] on link "BUSRAPAN_TRANS" at bounding box center [336, 144] width 78 height 13
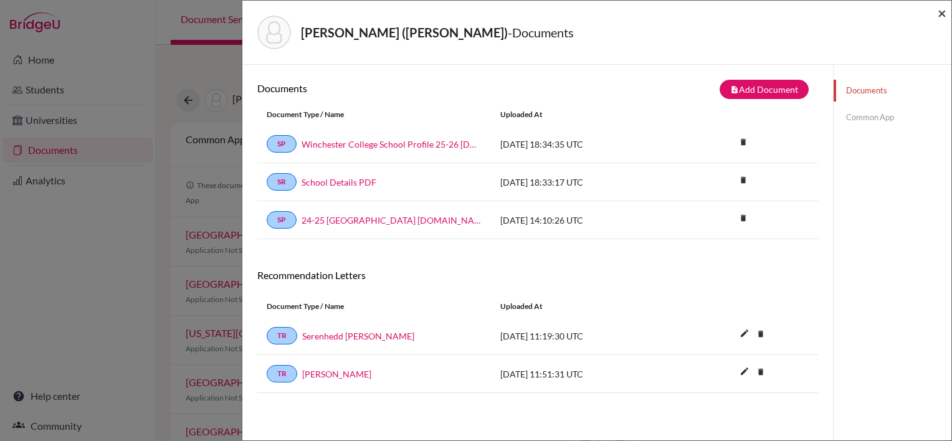
click at [941, 16] on span "×" at bounding box center [942, 13] width 9 height 18
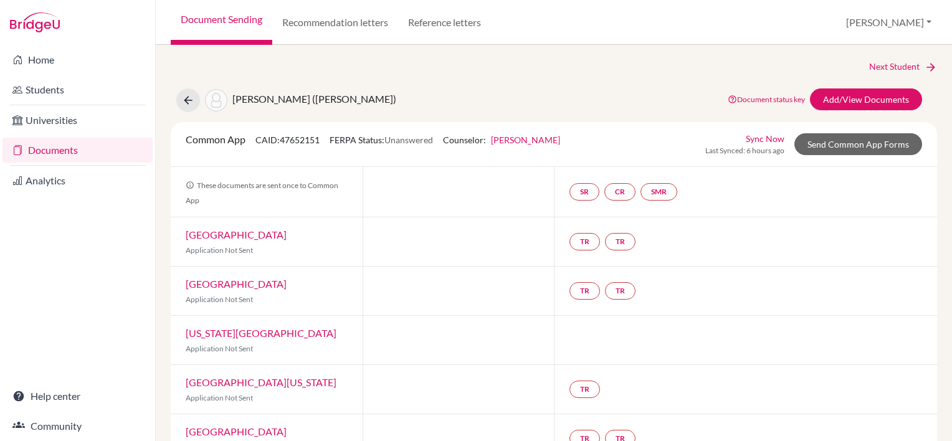
click at [48, 155] on link "Documents" at bounding box center [77, 150] width 150 height 25
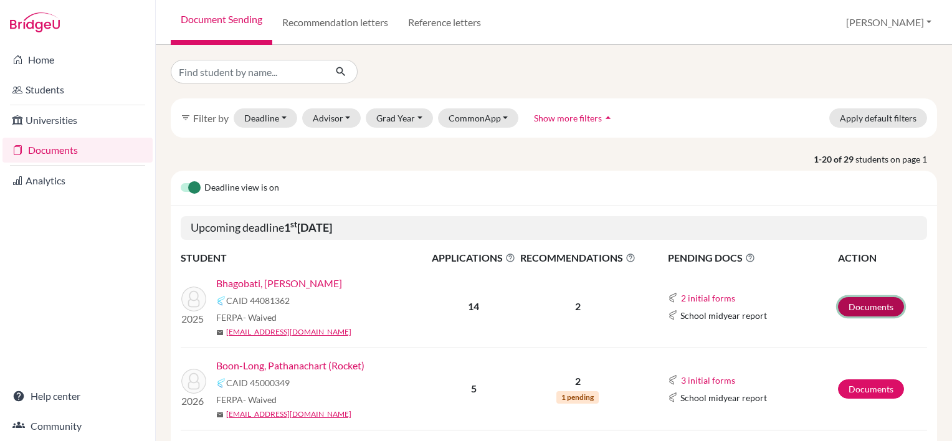
click at [865, 302] on link "Documents" at bounding box center [871, 306] width 66 height 19
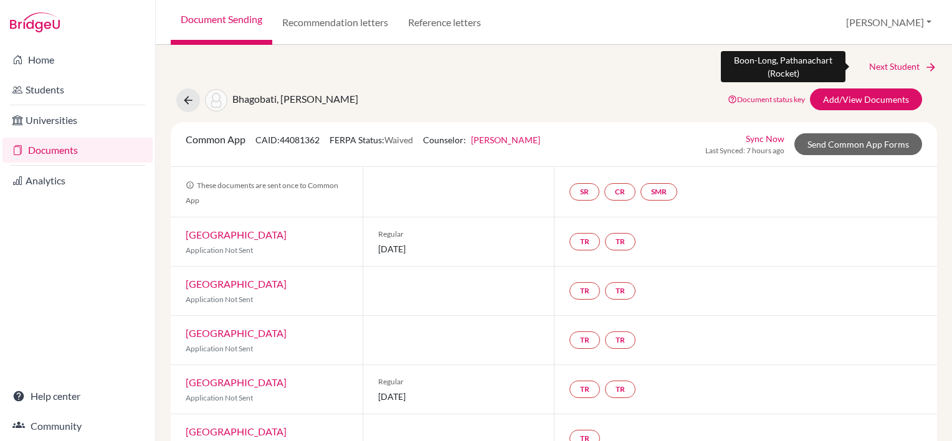
click at [875, 62] on link "Next Student" at bounding box center [903, 67] width 68 height 14
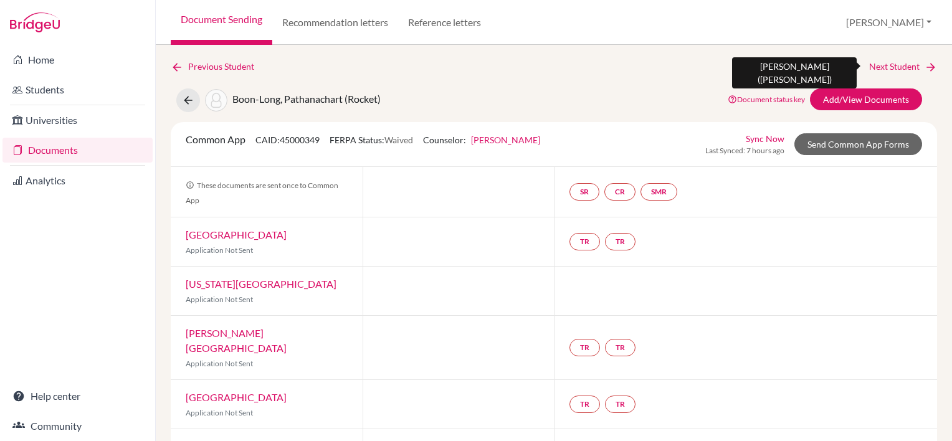
click at [898, 65] on link "Next Student" at bounding box center [903, 67] width 68 height 14
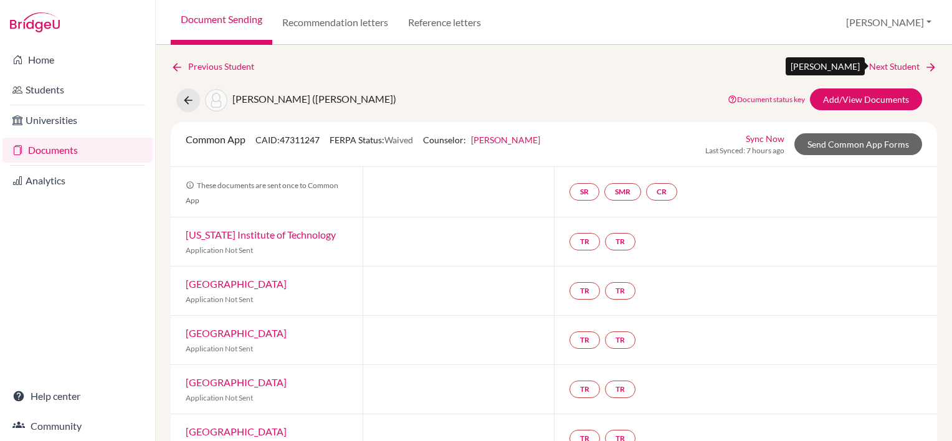
click at [888, 67] on link "Next Student" at bounding box center [903, 67] width 68 height 14
click at [881, 66] on link "Next Student" at bounding box center [903, 67] width 68 height 14
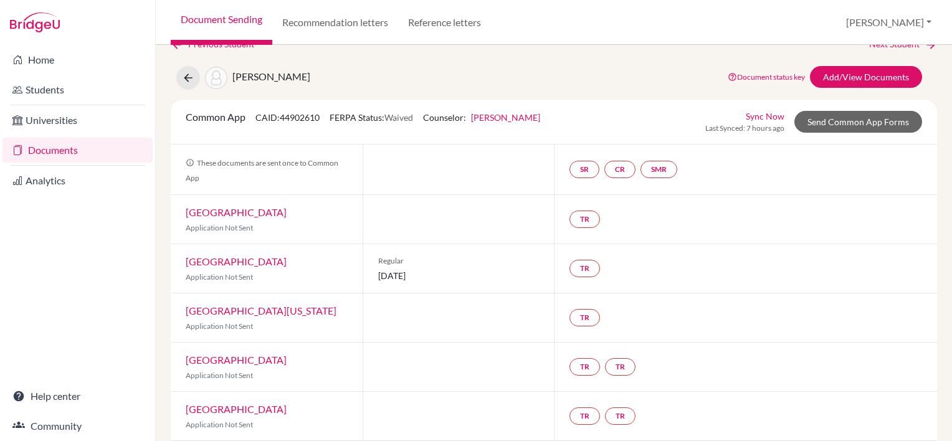
scroll to position [5, 0]
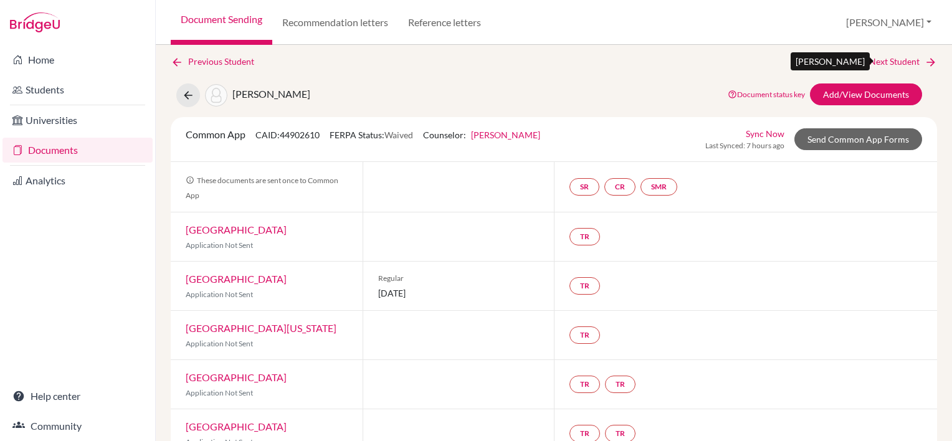
click at [876, 62] on link "Next Student" at bounding box center [903, 62] width 68 height 14
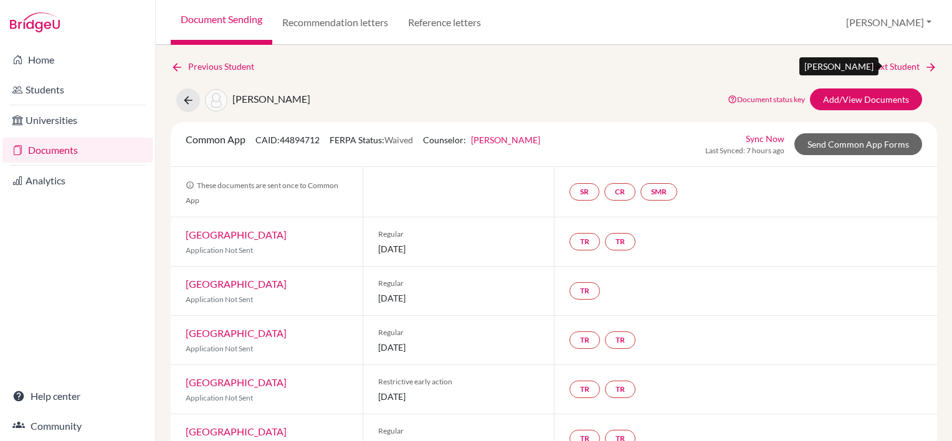
click at [892, 65] on link "Next Student" at bounding box center [903, 67] width 68 height 14
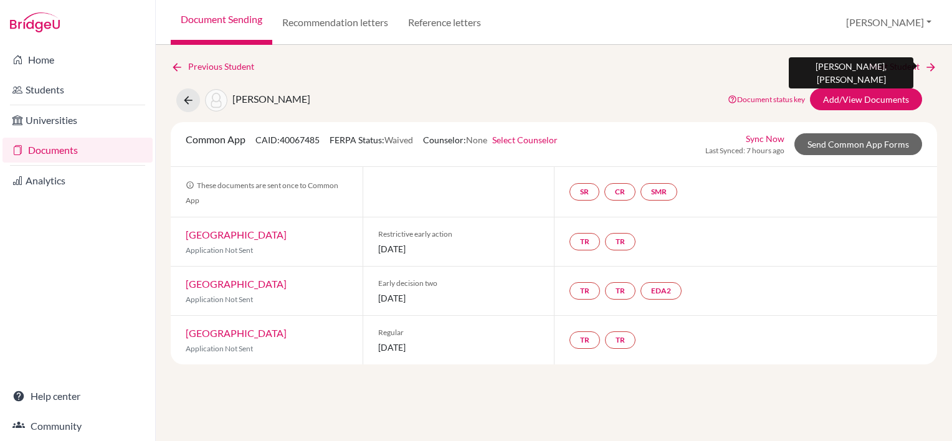
click at [905, 65] on link "Next Student" at bounding box center [903, 67] width 68 height 14
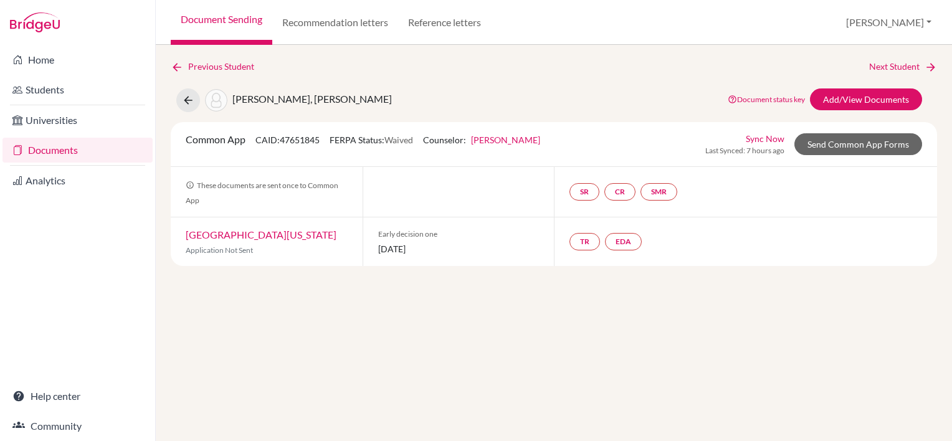
click at [895, 57] on div "Previous Student Next Student Kwong, Jensen Document status key TR Requirement.…" at bounding box center [554, 243] width 796 height 396
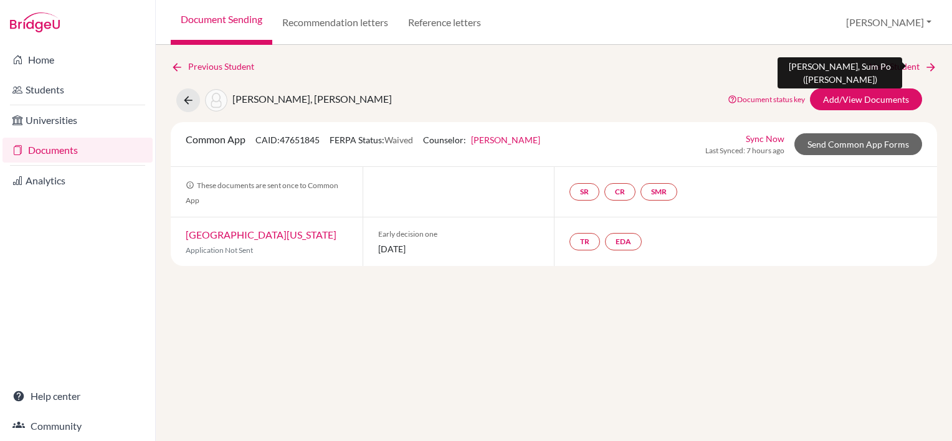
click at [894, 65] on link "Next Student" at bounding box center [903, 67] width 68 height 14
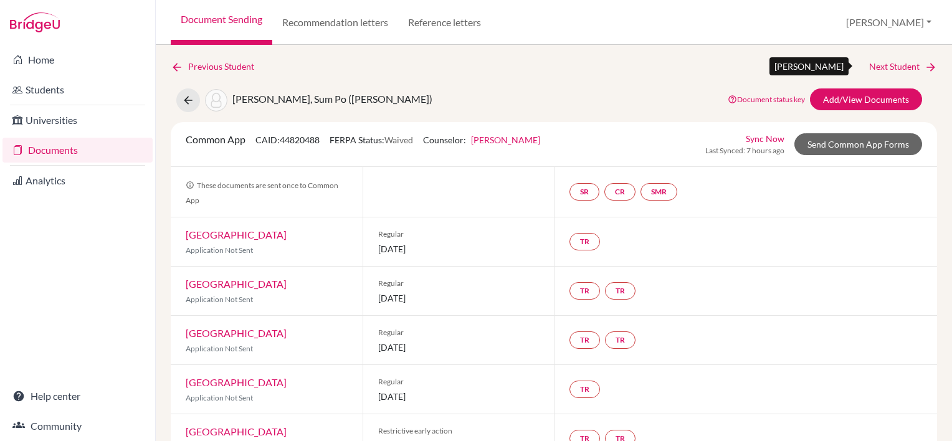
click at [887, 67] on link "Next Student" at bounding box center [903, 67] width 68 height 14
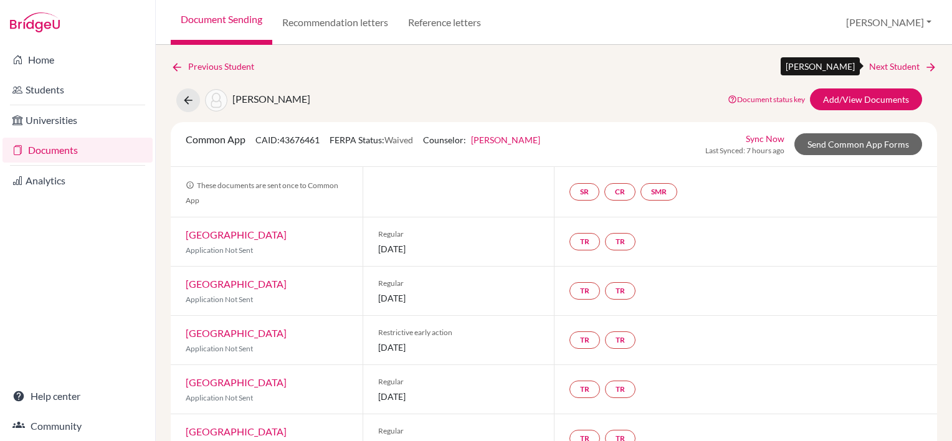
click at [884, 67] on link "Next Student" at bounding box center [903, 67] width 68 height 14
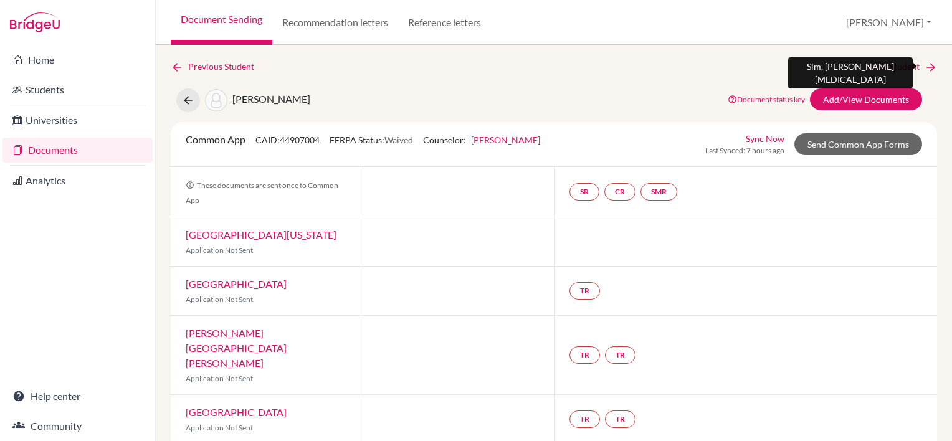
click at [889, 64] on link "Next Student" at bounding box center [903, 67] width 68 height 14
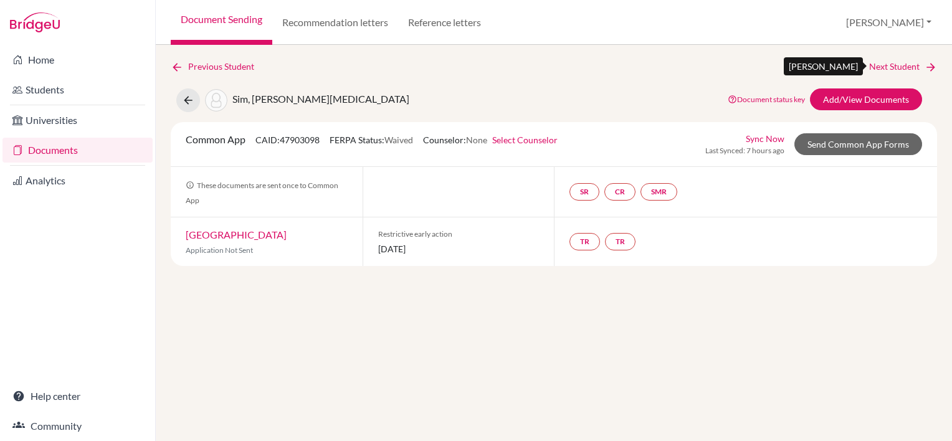
click at [885, 64] on link "Next Student" at bounding box center [903, 67] width 68 height 14
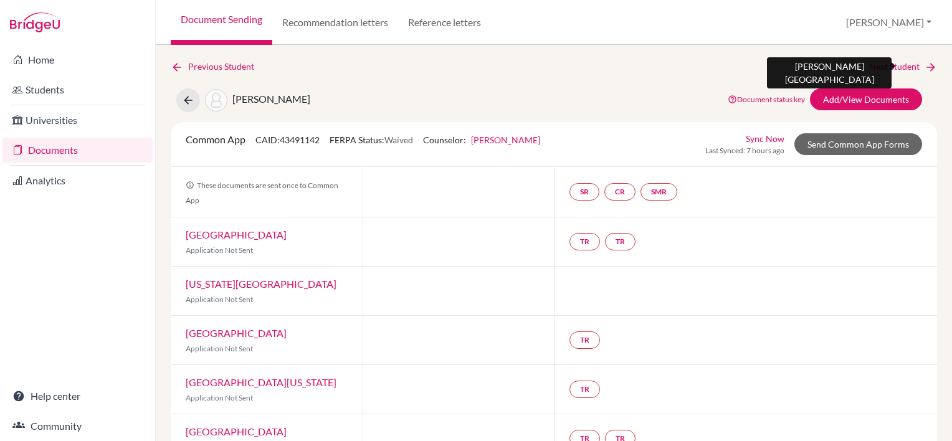
click at [876, 65] on link "Next Student" at bounding box center [903, 67] width 68 height 14
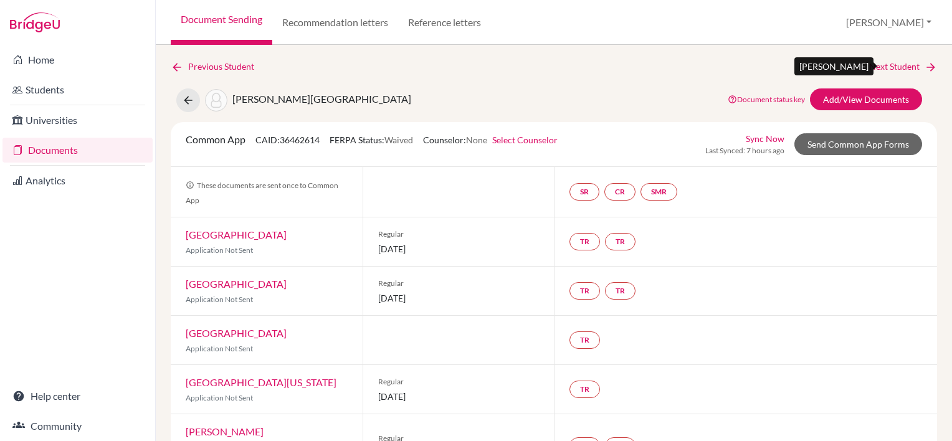
click at [886, 64] on link "Next Student" at bounding box center [903, 67] width 68 height 14
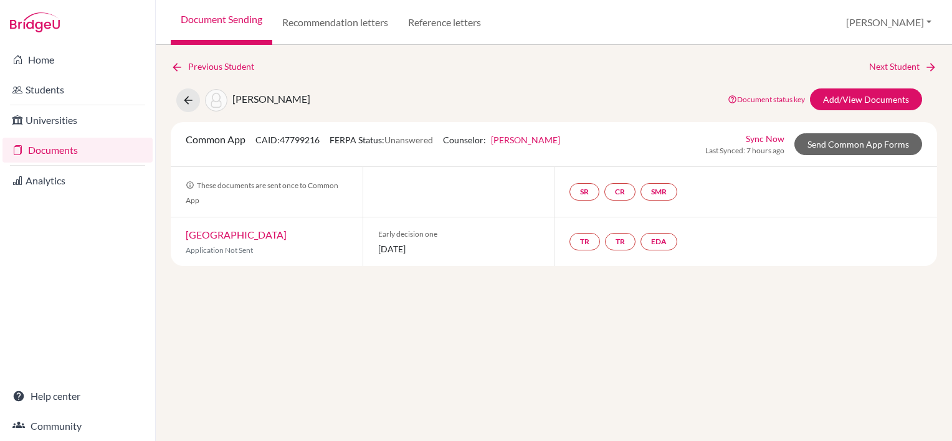
click at [47, 154] on link "Documents" at bounding box center [77, 150] width 150 height 25
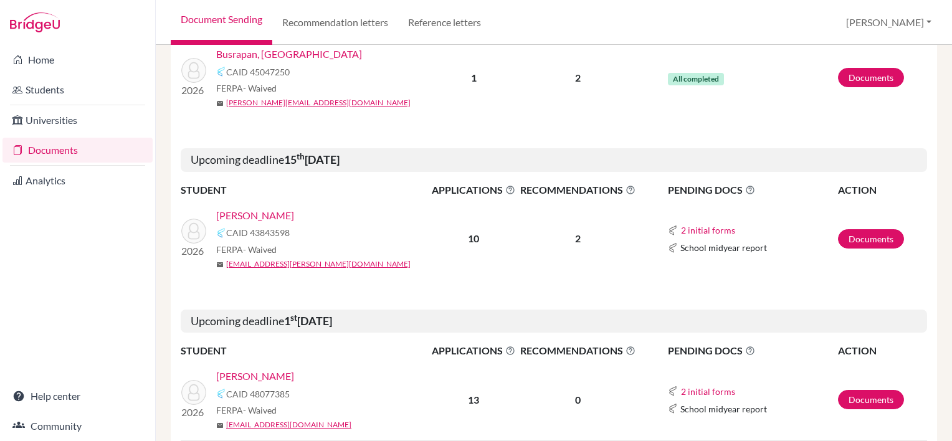
scroll to position [1557, 0]
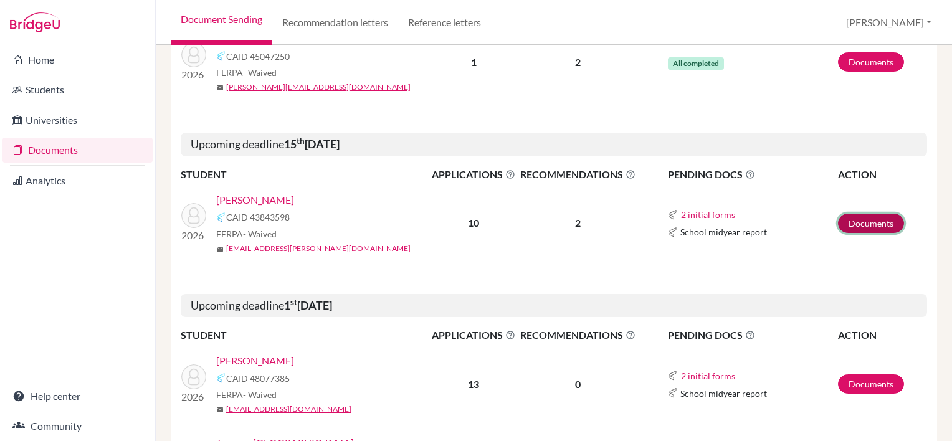
click at [857, 224] on link "Documents" at bounding box center [871, 223] width 66 height 19
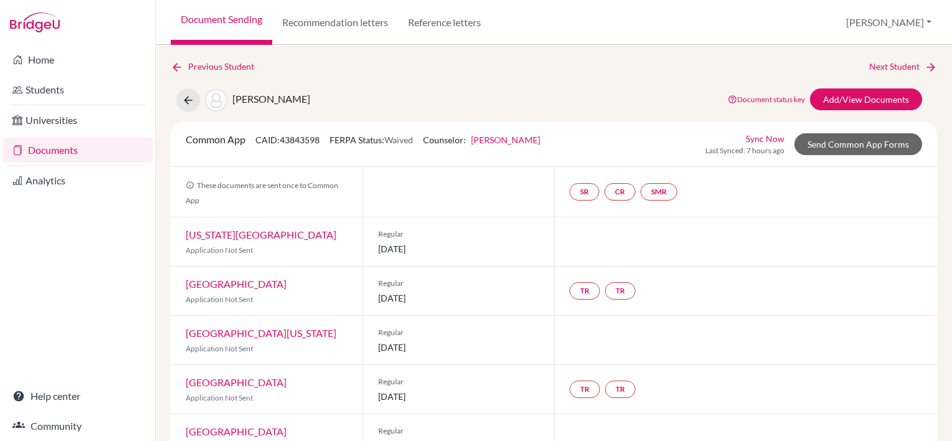
click at [51, 148] on link "Documents" at bounding box center [77, 150] width 150 height 25
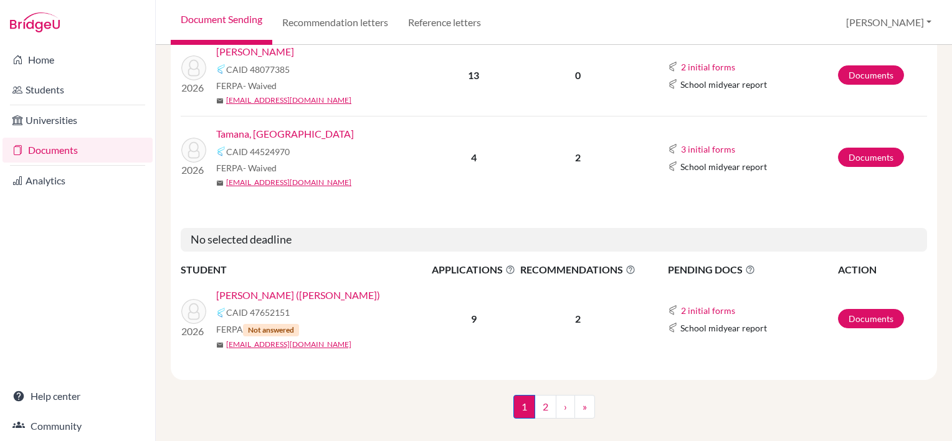
scroll to position [1880, 0]
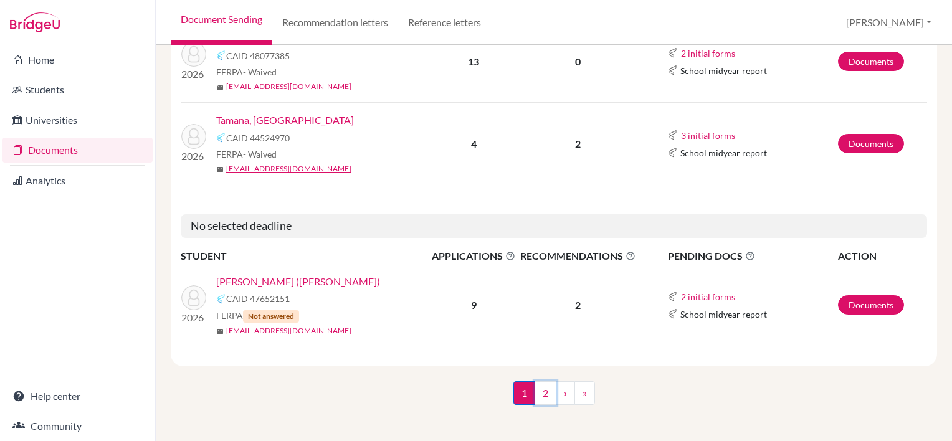
click at [536, 390] on link "2" at bounding box center [545, 393] width 22 height 24
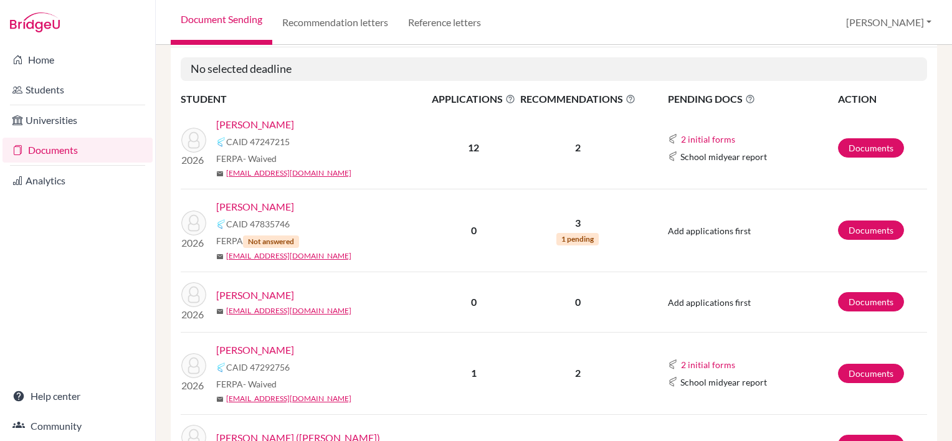
scroll to position [187, 0]
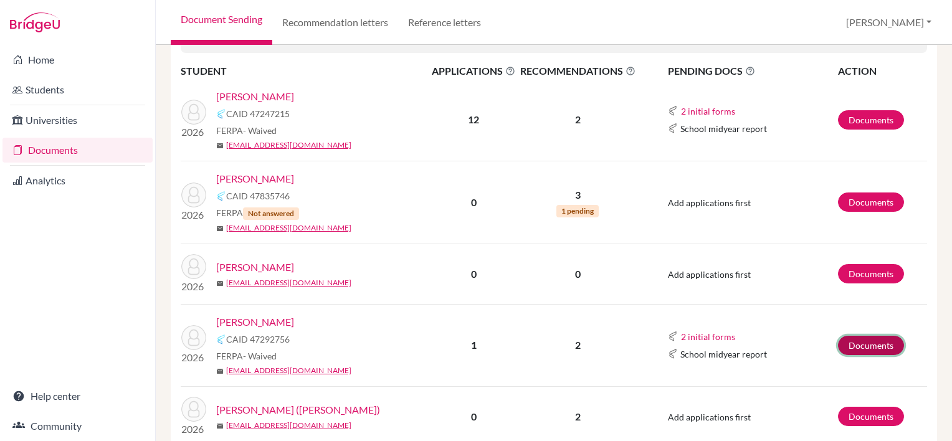
click at [880, 337] on link "Documents" at bounding box center [871, 345] width 66 height 19
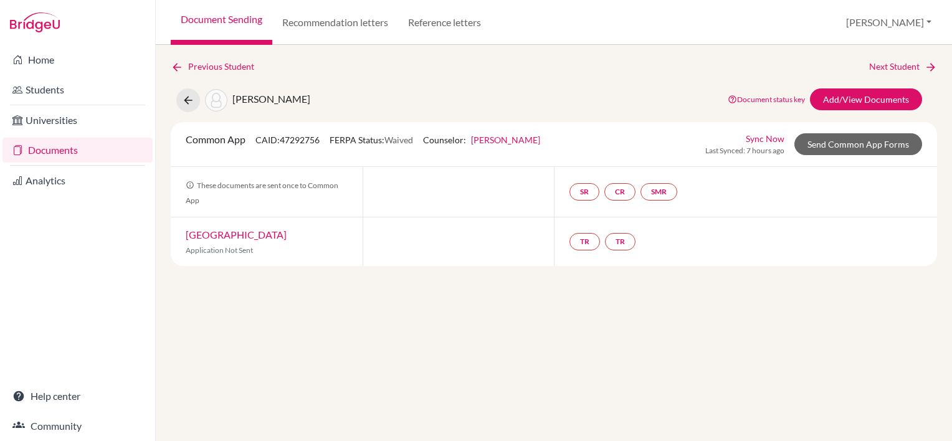
click at [65, 147] on link "Documents" at bounding box center [77, 150] width 150 height 25
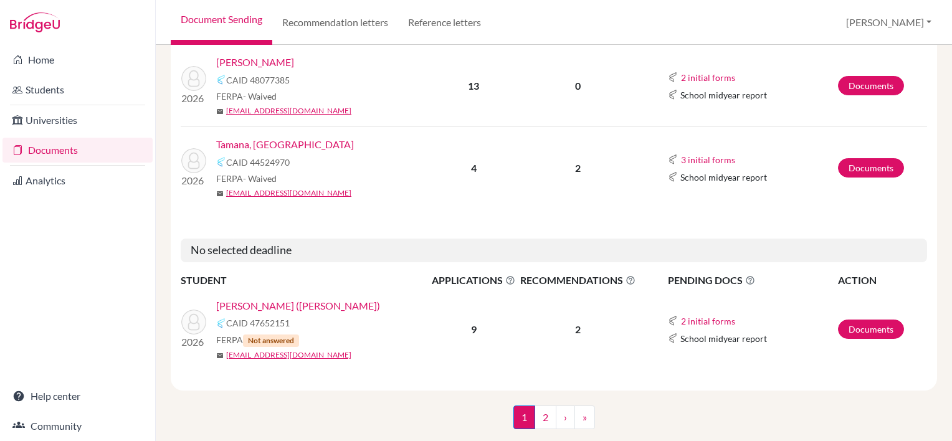
scroll to position [1880, 0]
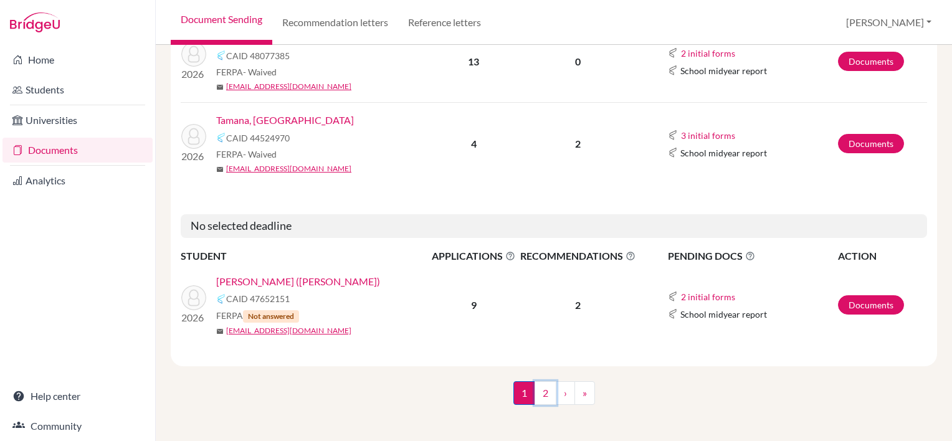
click at [540, 390] on link "2" at bounding box center [545, 393] width 22 height 24
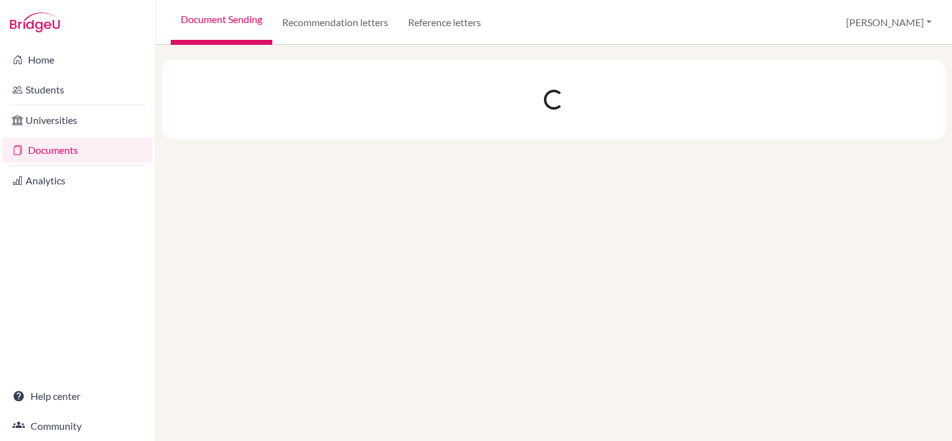
scroll to position [0, 0]
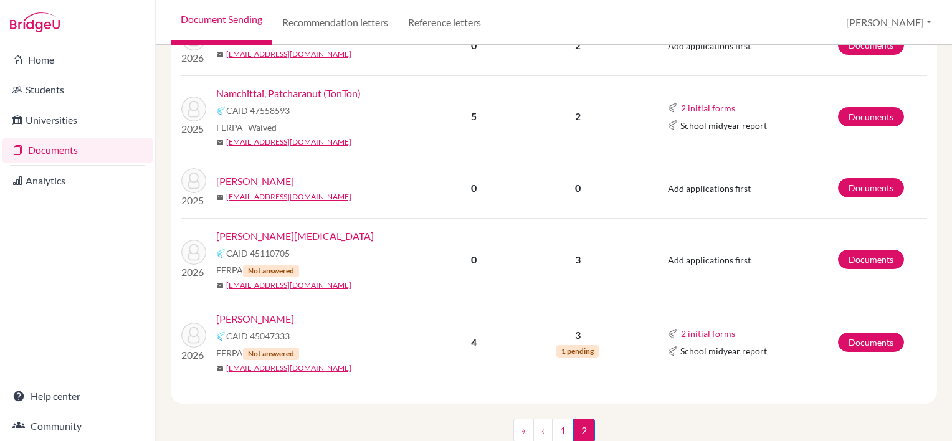
scroll to position [561, 0]
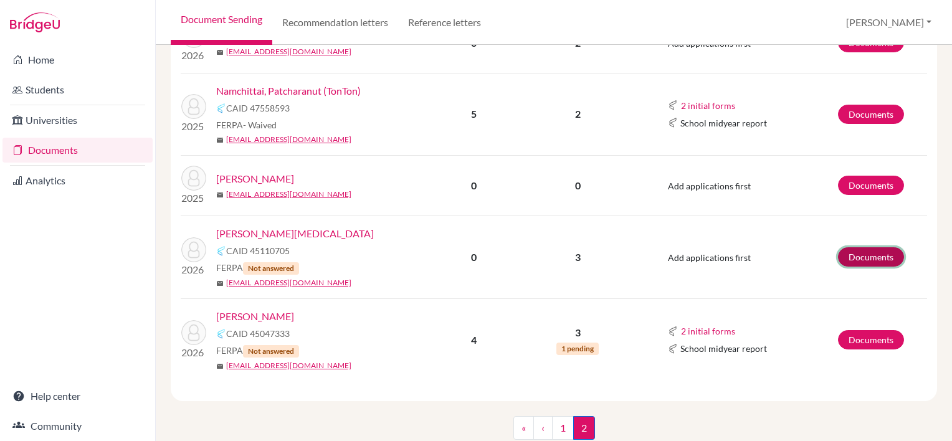
click at [862, 259] on link "Documents" at bounding box center [871, 256] width 66 height 19
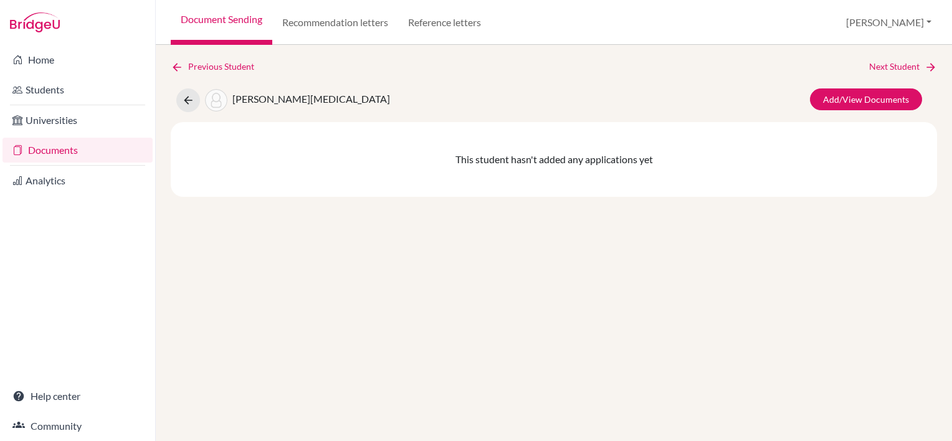
click at [61, 153] on link "Documents" at bounding box center [77, 150] width 150 height 25
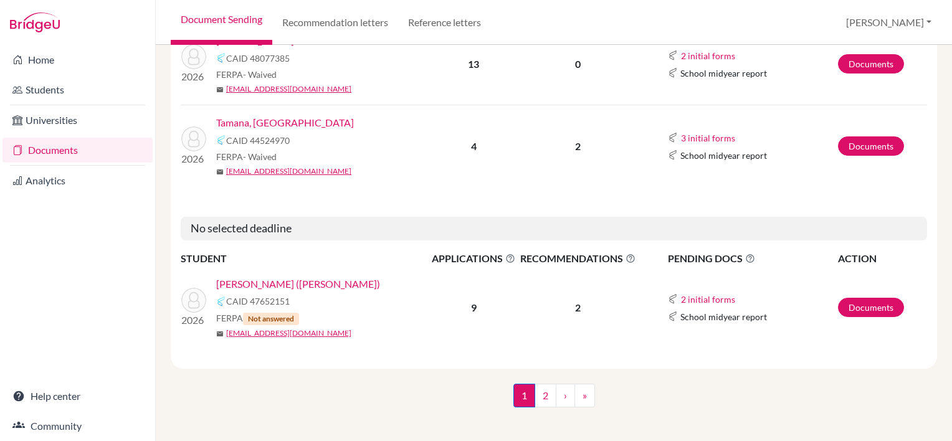
scroll to position [1880, 0]
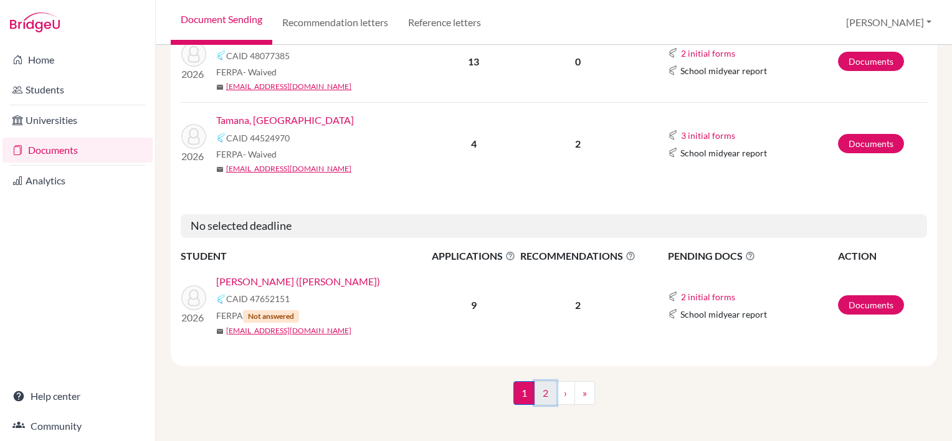
click at [539, 389] on link "2" at bounding box center [545, 393] width 22 height 24
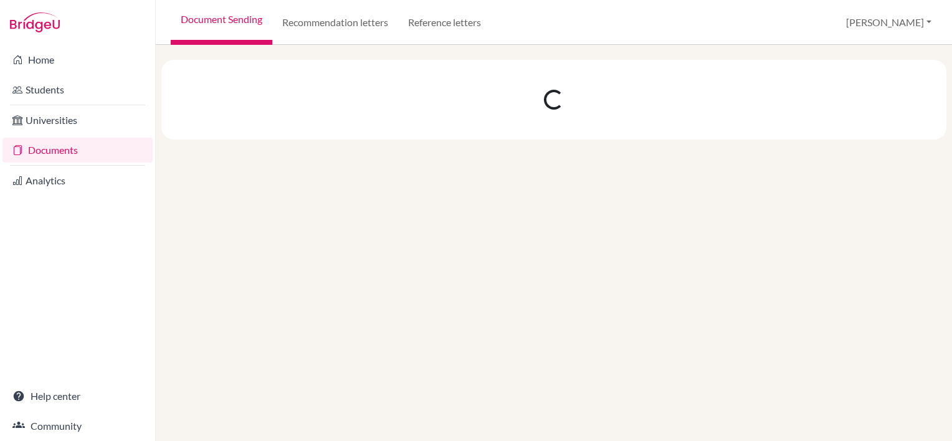
scroll to position [0, 0]
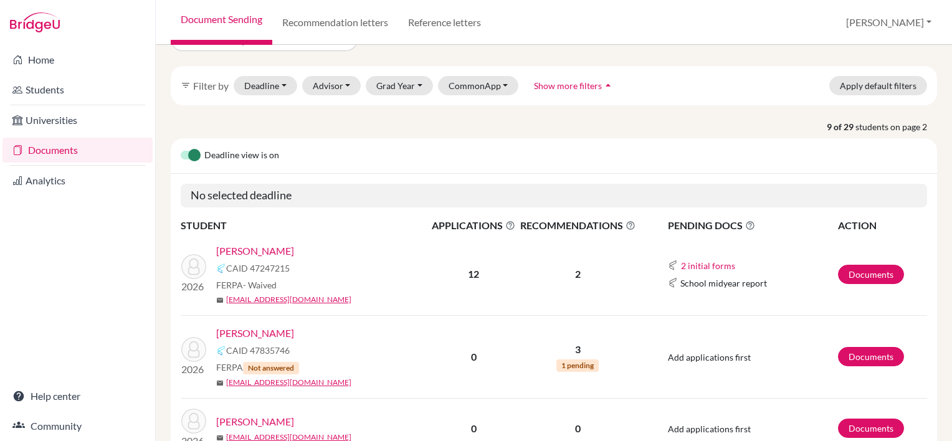
scroll to position [62, 0]
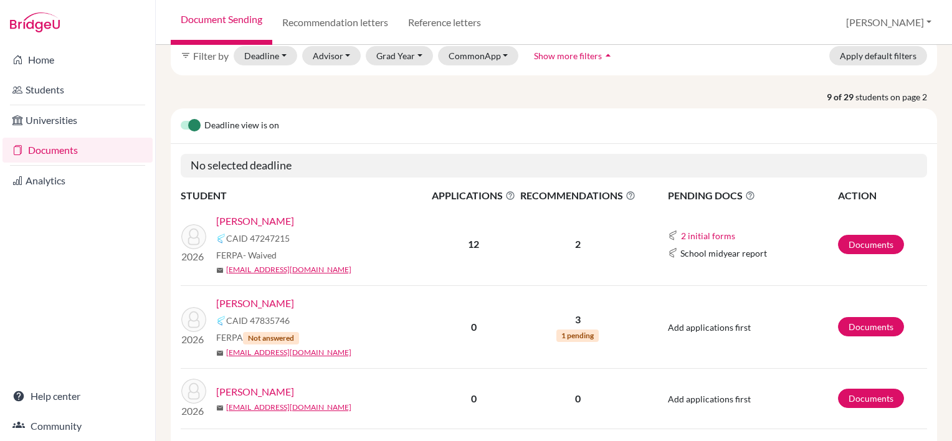
click at [181, 118] on label at bounding box center [181, 118] width 0 height 0
click at [191, 125] on input "checkbox" at bounding box center [186, 124] width 10 height 12
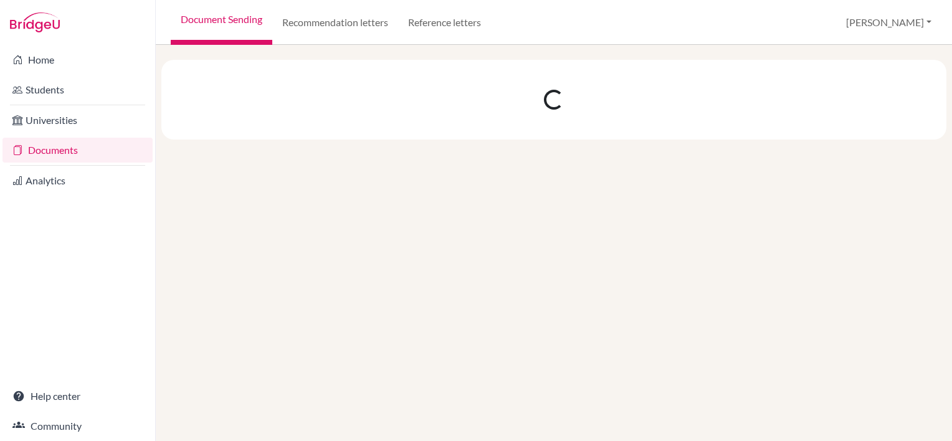
scroll to position [0, 0]
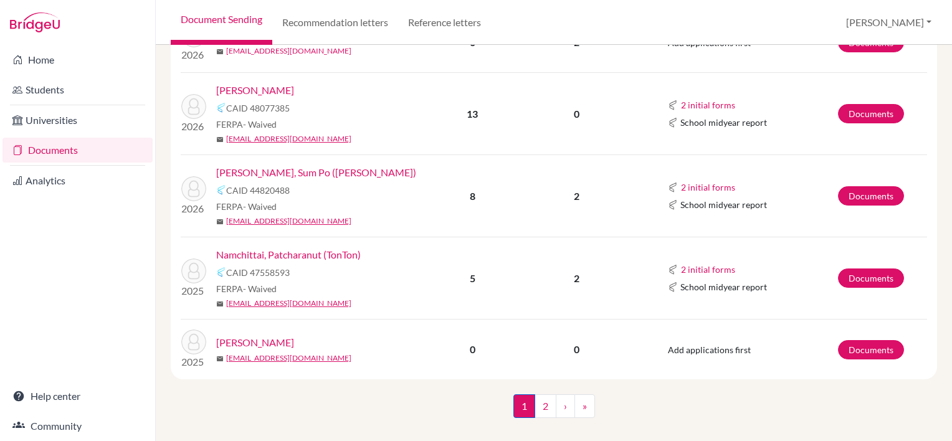
scroll to position [1445, 0]
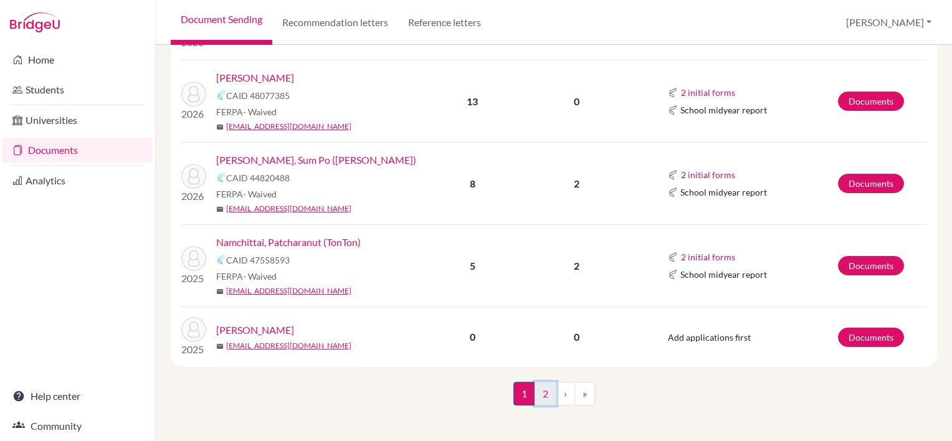
click at [543, 391] on link "2" at bounding box center [545, 394] width 22 height 24
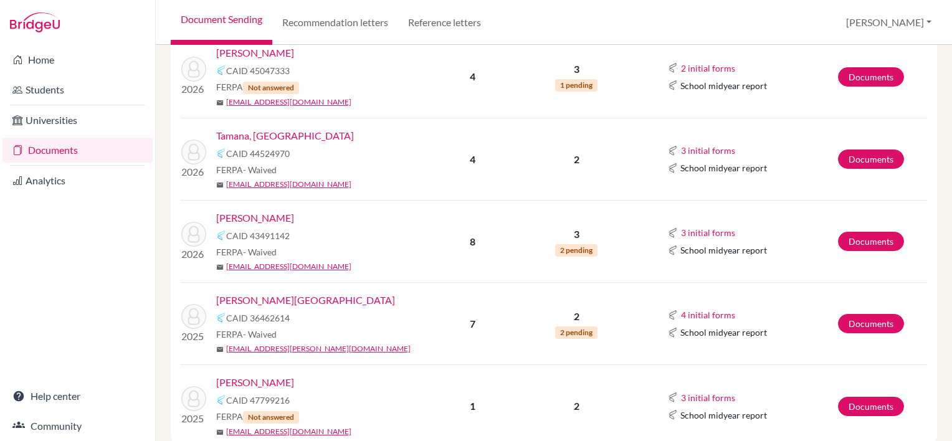
scroll to position [607, 0]
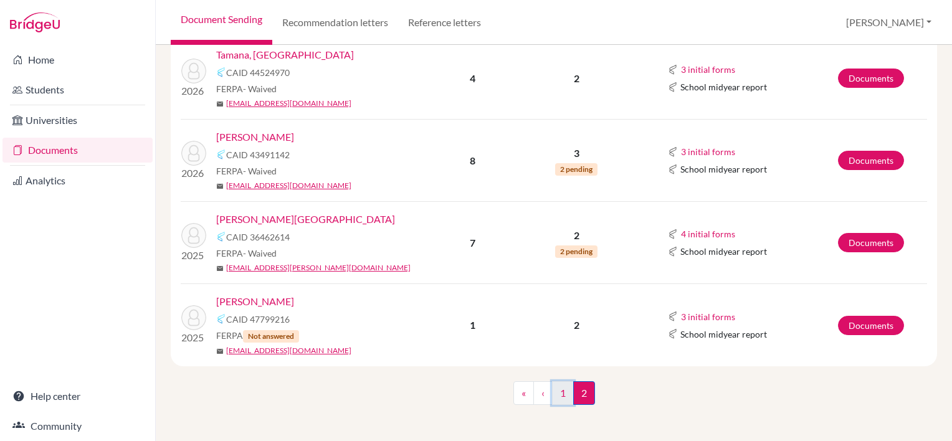
click at [556, 392] on link "1" at bounding box center [563, 393] width 22 height 24
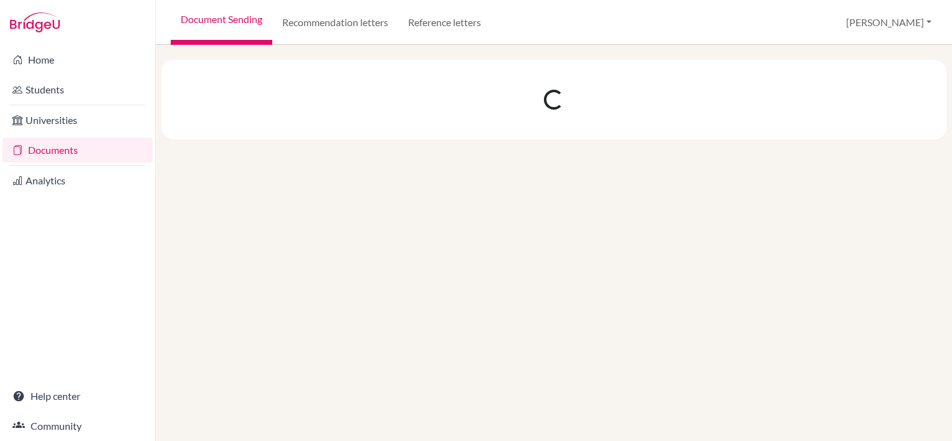
scroll to position [0, 0]
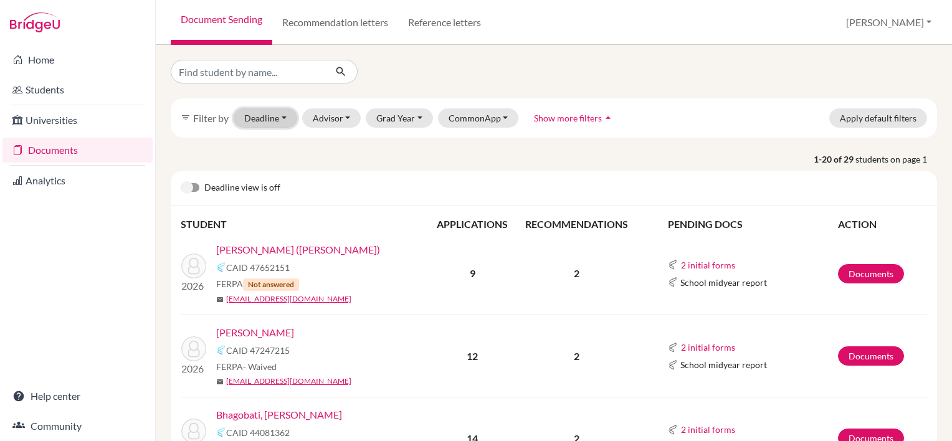
click at [269, 118] on button "Deadline - Select a date range Or double click for a single date selection Toda…" at bounding box center [266, 117] width 64 height 19
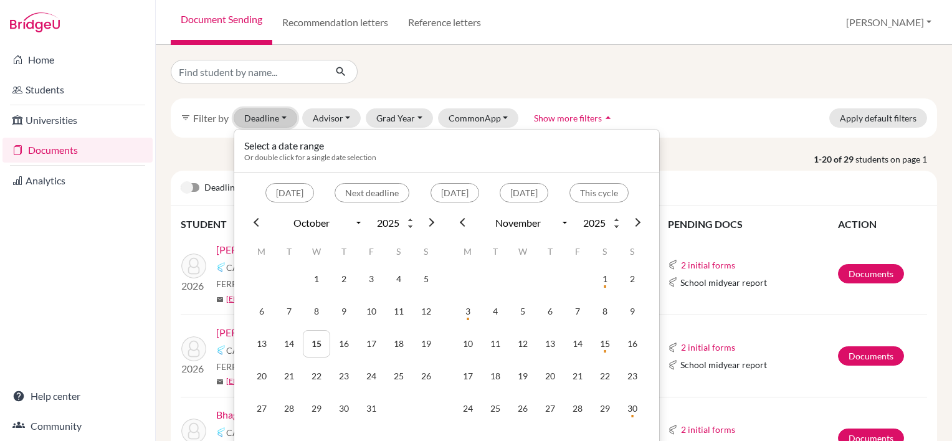
click at [269, 118] on button "Deadline - Select a date range Or double click for a single date selection Toda…" at bounding box center [266, 117] width 64 height 19
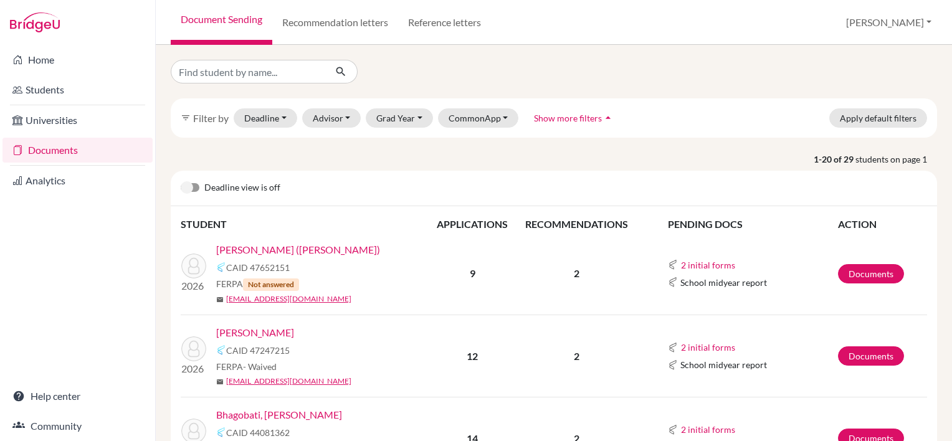
click at [181, 181] on label at bounding box center [181, 181] width 0 height 0
click at [189, 185] on input "checkbox" at bounding box center [186, 187] width 10 height 12
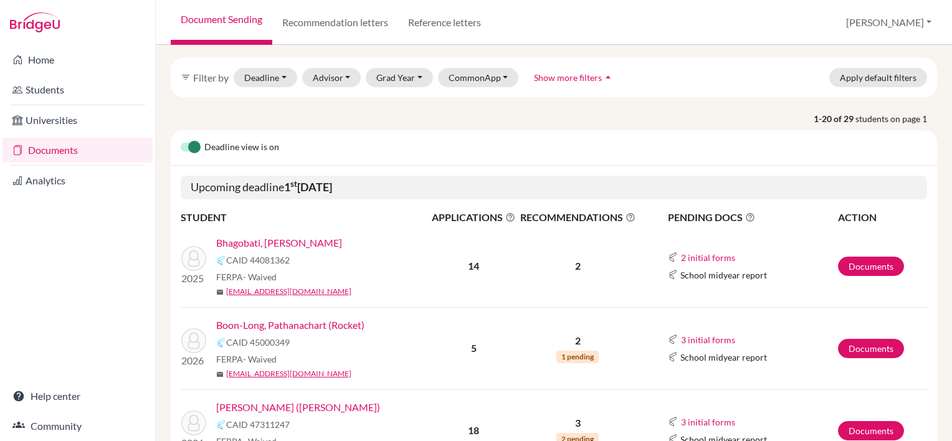
scroll to position [62, 0]
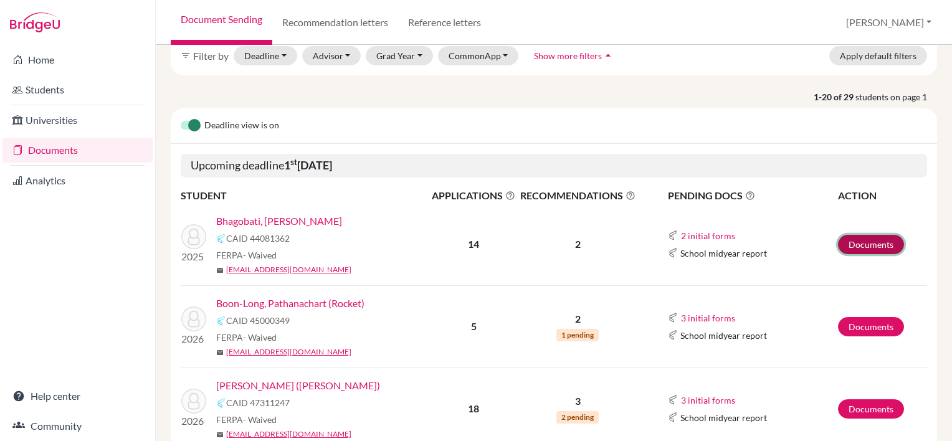
click at [857, 243] on link "Documents" at bounding box center [871, 244] width 66 height 19
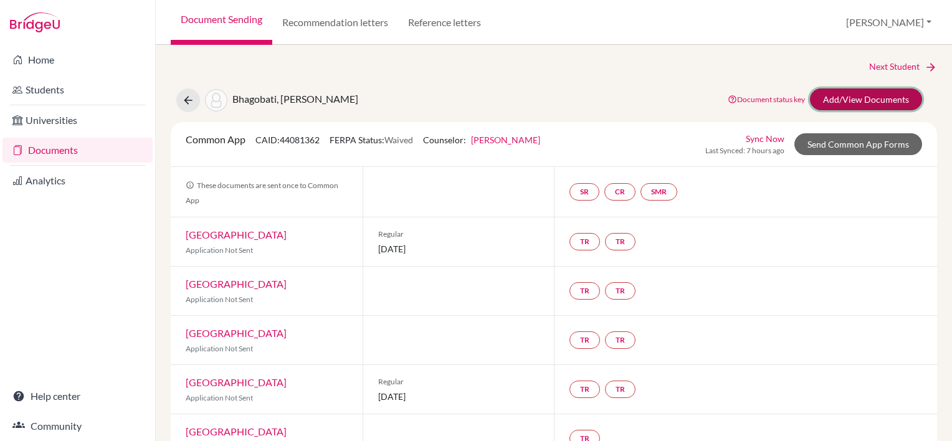
click at [869, 104] on link "Add/View Documents" at bounding box center [866, 99] width 112 height 22
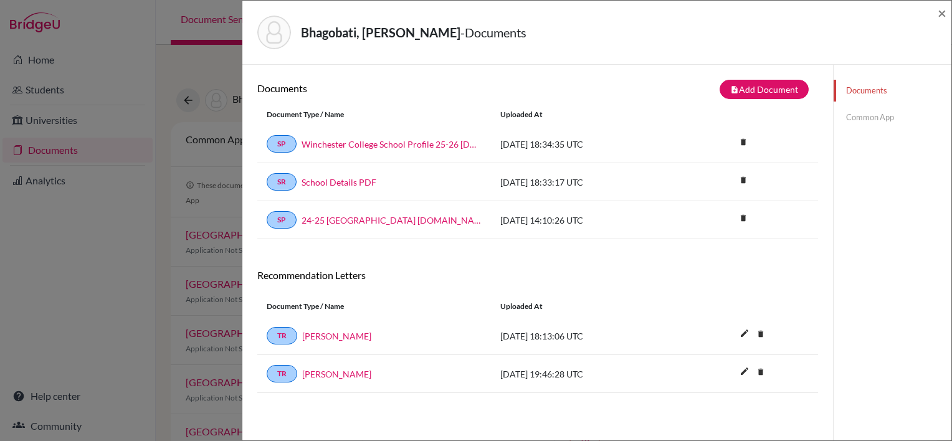
click at [947, 16] on div "Bhagobati, [PERSON_NAME] - Documents ×" at bounding box center [596, 33] width 709 height 64
click at [939, 17] on span "×" at bounding box center [942, 13] width 9 height 18
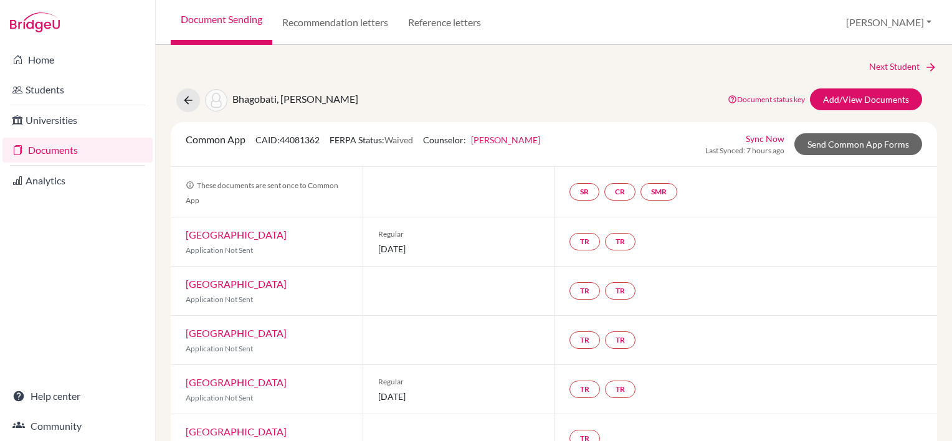
click at [57, 153] on link "Documents" at bounding box center [77, 150] width 150 height 25
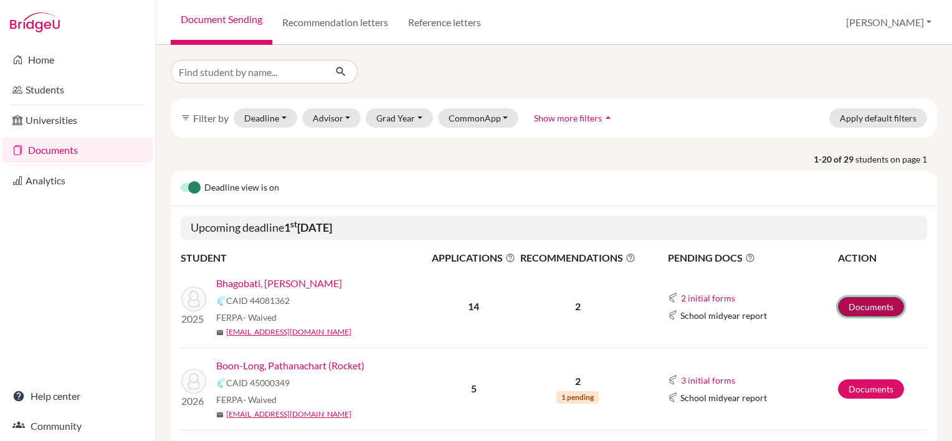
click at [853, 305] on link "Documents" at bounding box center [871, 306] width 66 height 19
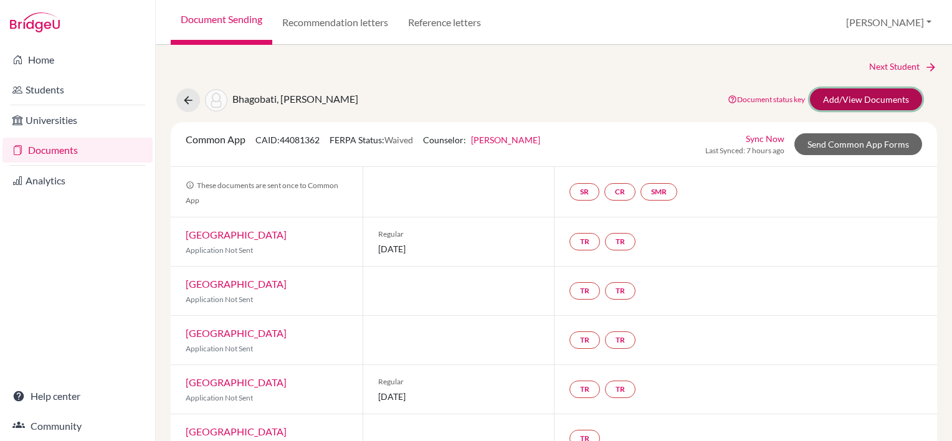
click at [857, 95] on link "Add/View Documents" at bounding box center [866, 99] width 112 height 22
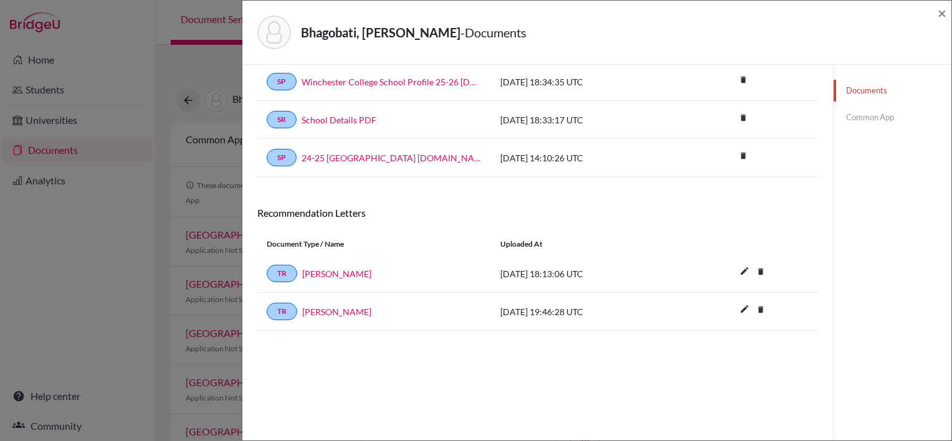
scroll to position [65, 0]
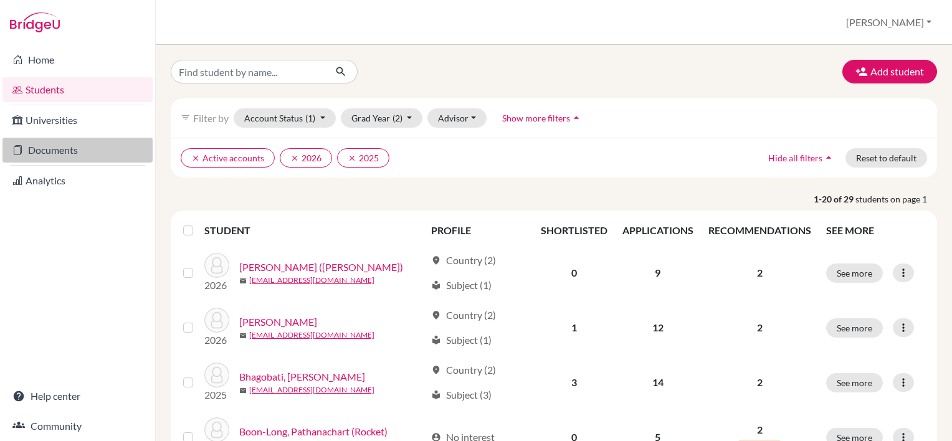
click at [59, 152] on link "Documents" at bounding box center [77, 150] width 150 height 25
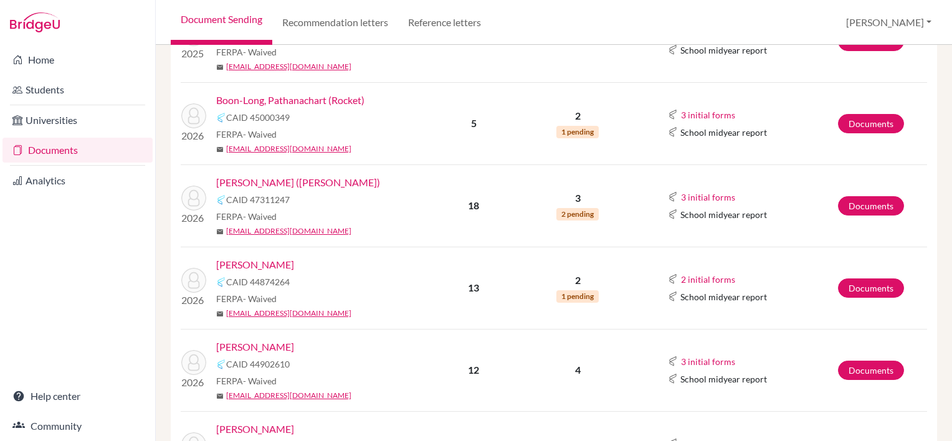
scroll to position [311, 0]
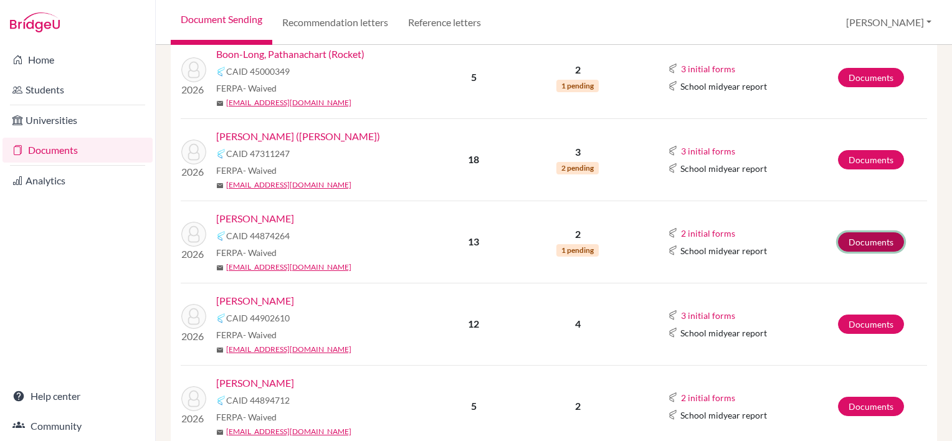
click at [845, 240] on link "Documents" at bounding box center [871, 241] width 66 height 19
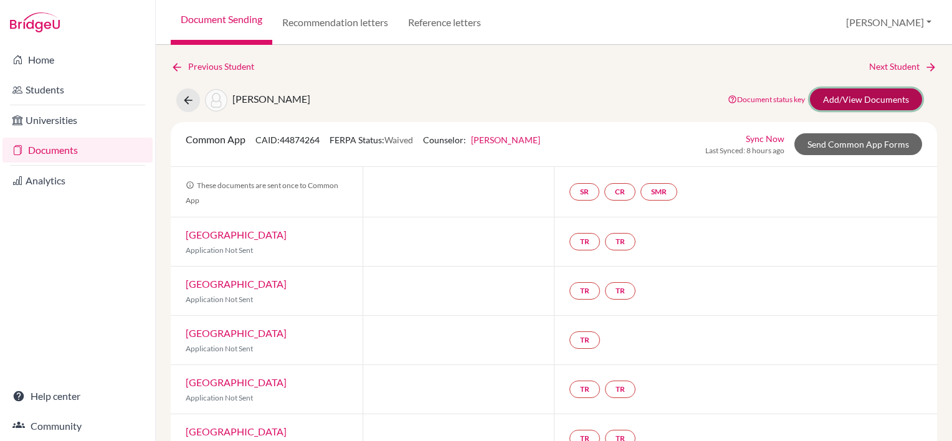
click at [846, 93] on link "Add/View Documents" at bounding box center [866, 99] width 112 height 22
